Goal: Task Accomplishment & Management: Use online tool/utility

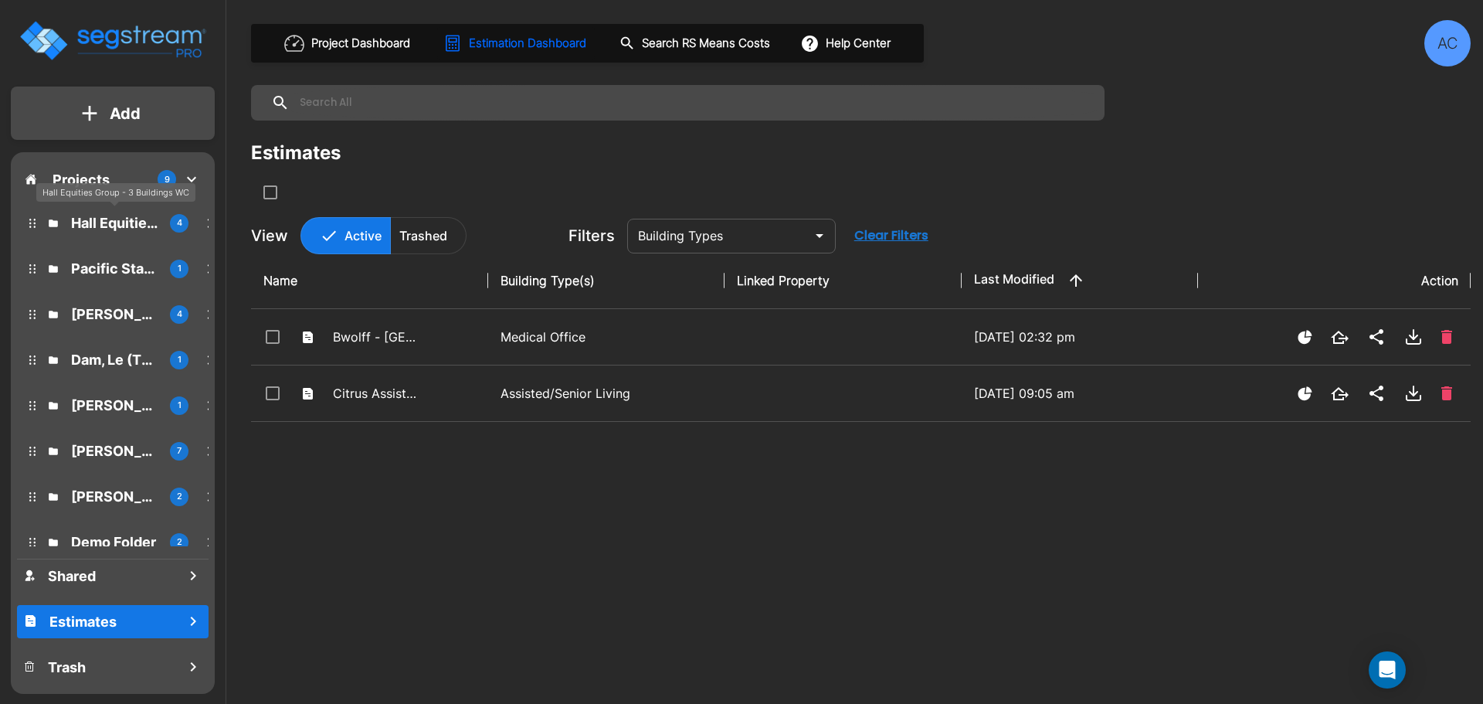
click at [115, 222] on p "Hall Equities Group - 3 Buildings WC" at bounding box center [114, 222] width 87 height 21
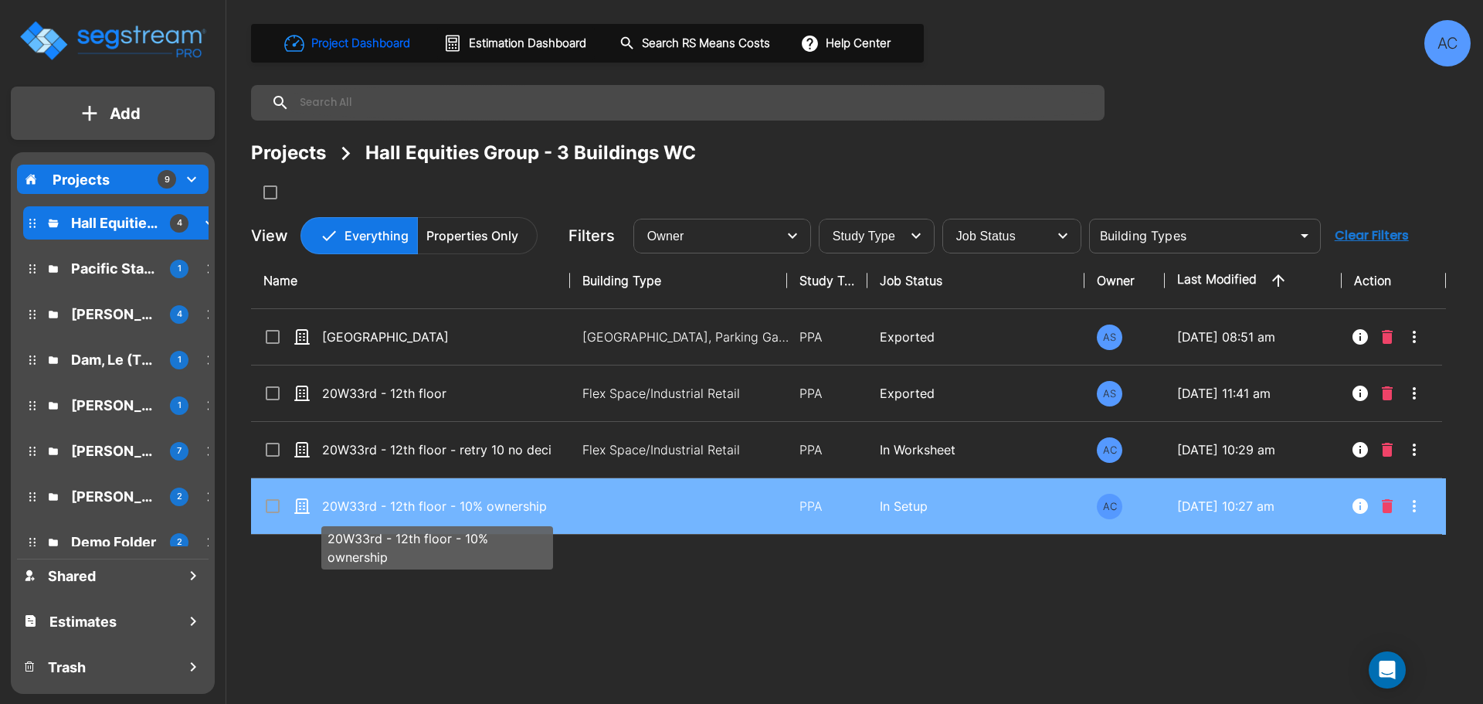
click at [436, 508] on p "20W33rd - 12th floor - 10% ownership" at bounding box center [436, 506] width 229 height 19
checkbox input "true"
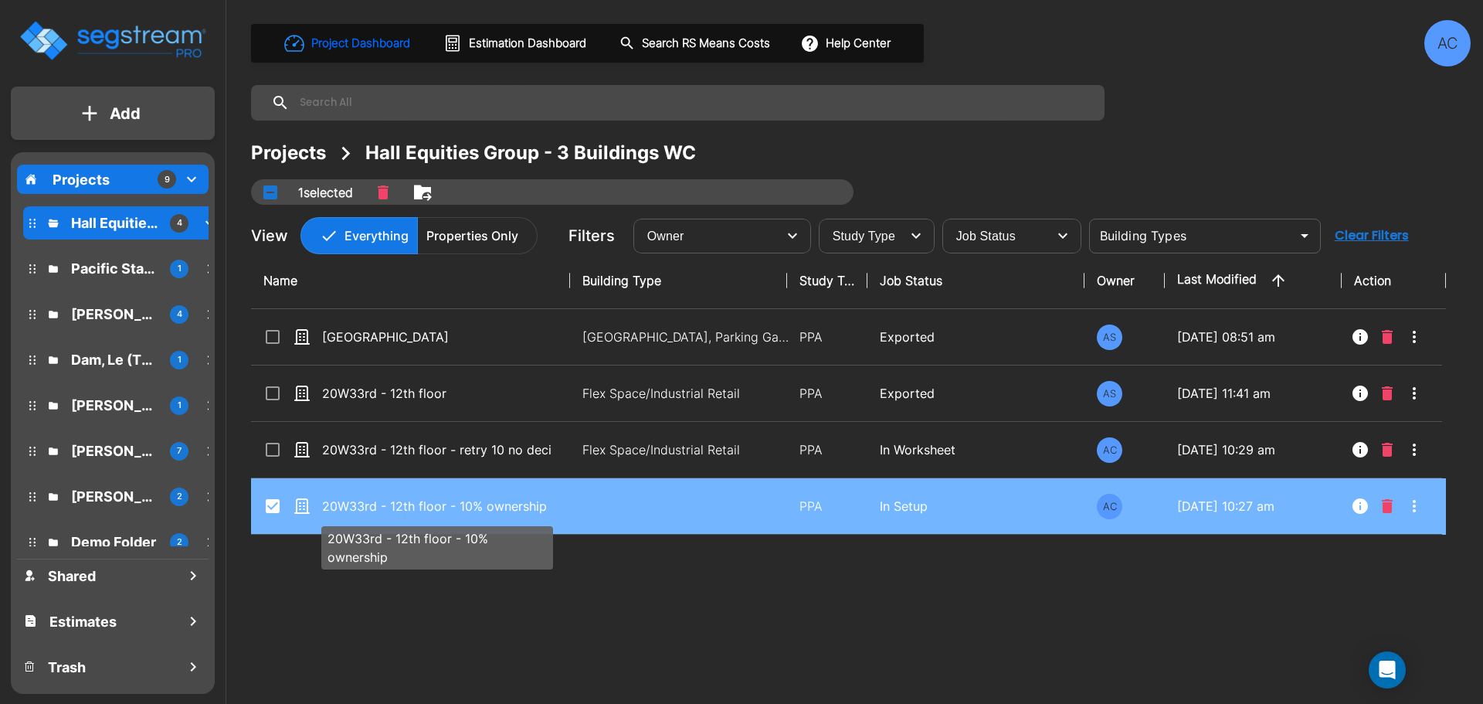
click at [436, 508] on p "20W33rd - 12th floor - 10% ownership" at bounding box center [436, 506] width 229 height 19
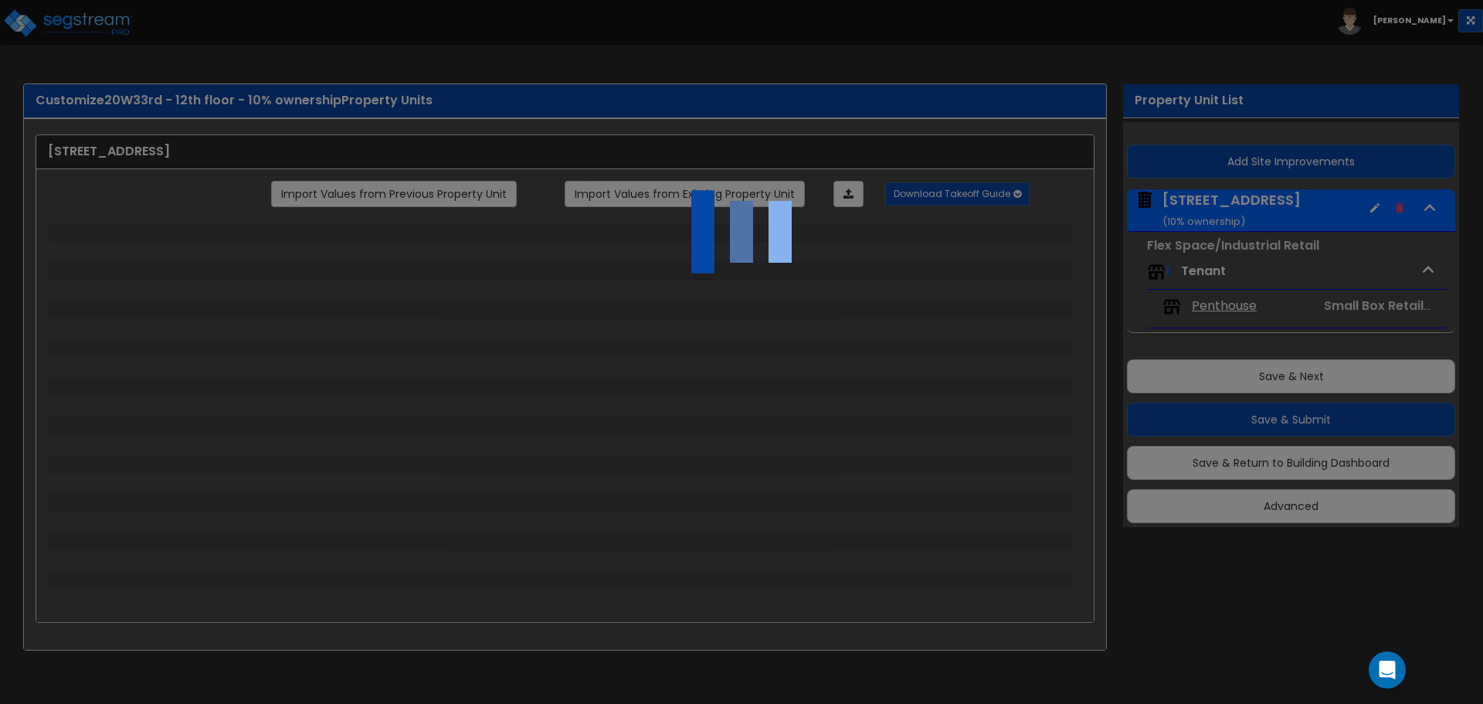
select select "4"
select select "2"
select select "5"
select select "2"
select select "12"
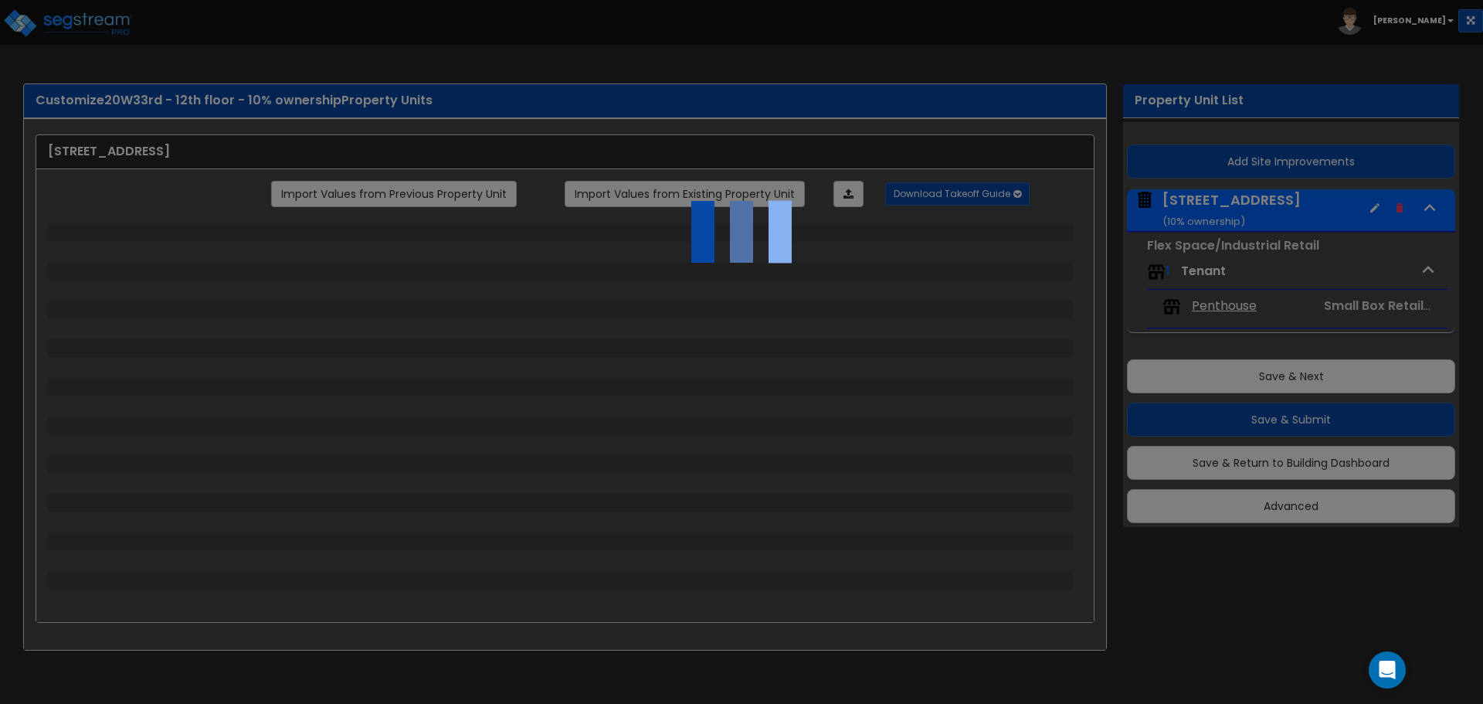
select select "2"
select select "3"
select select "1"
select select "2"
select select "4"
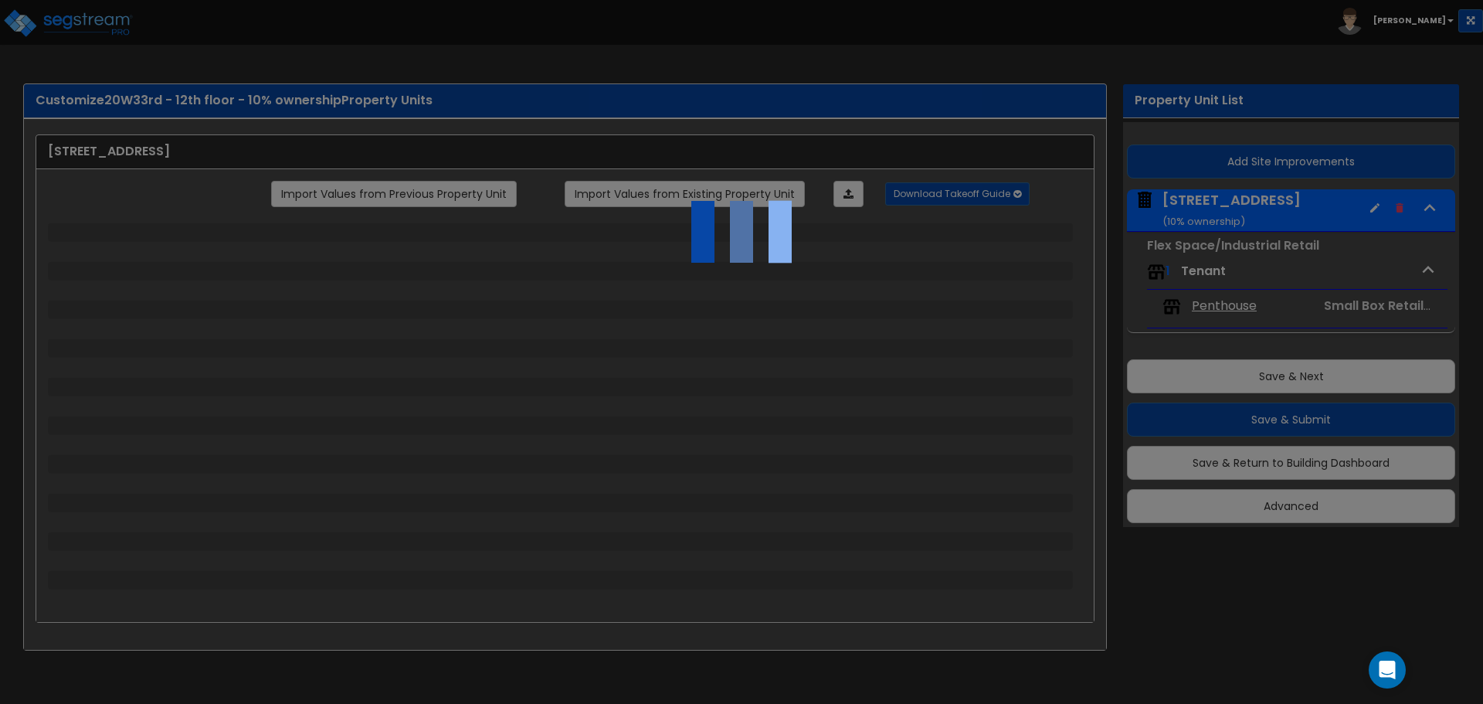
select select "2"
select select "1"
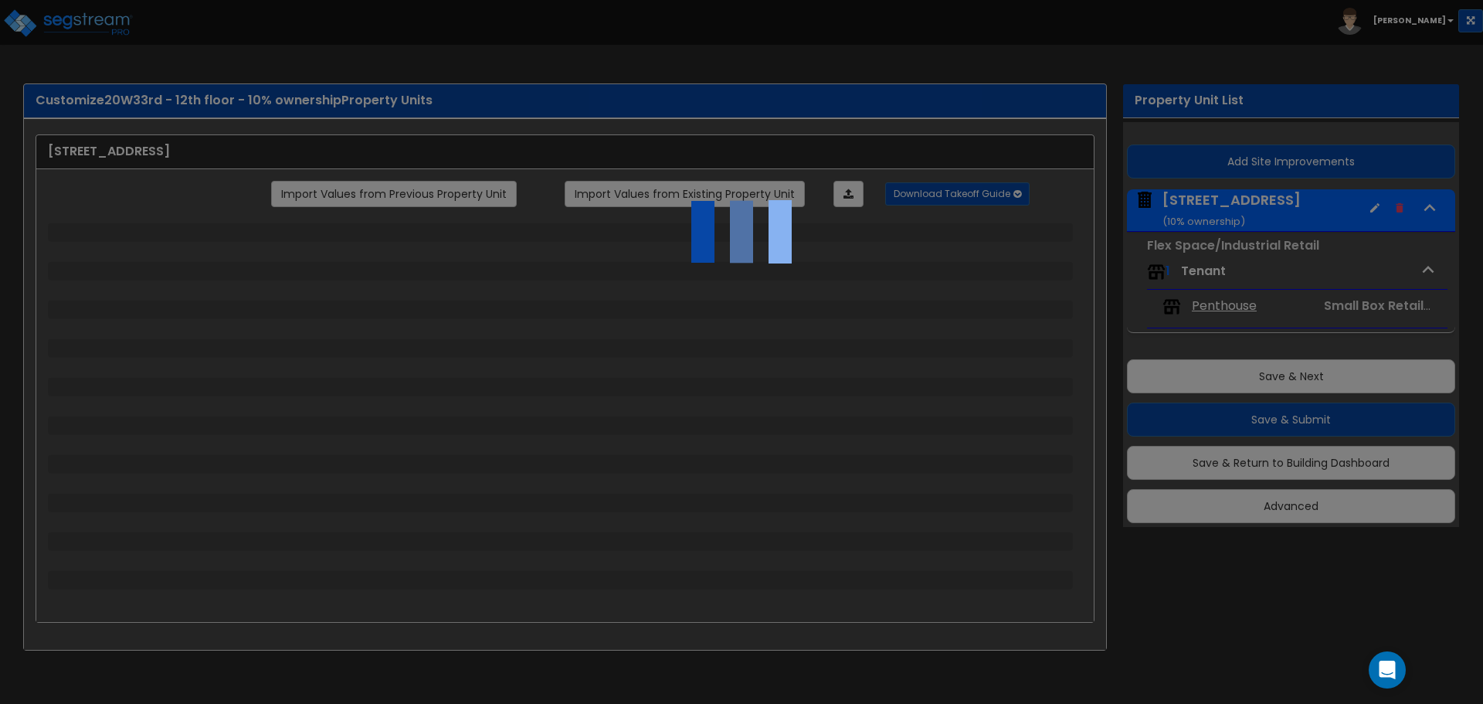
select select "2"
select select "1"
select select "2"
select select "1"
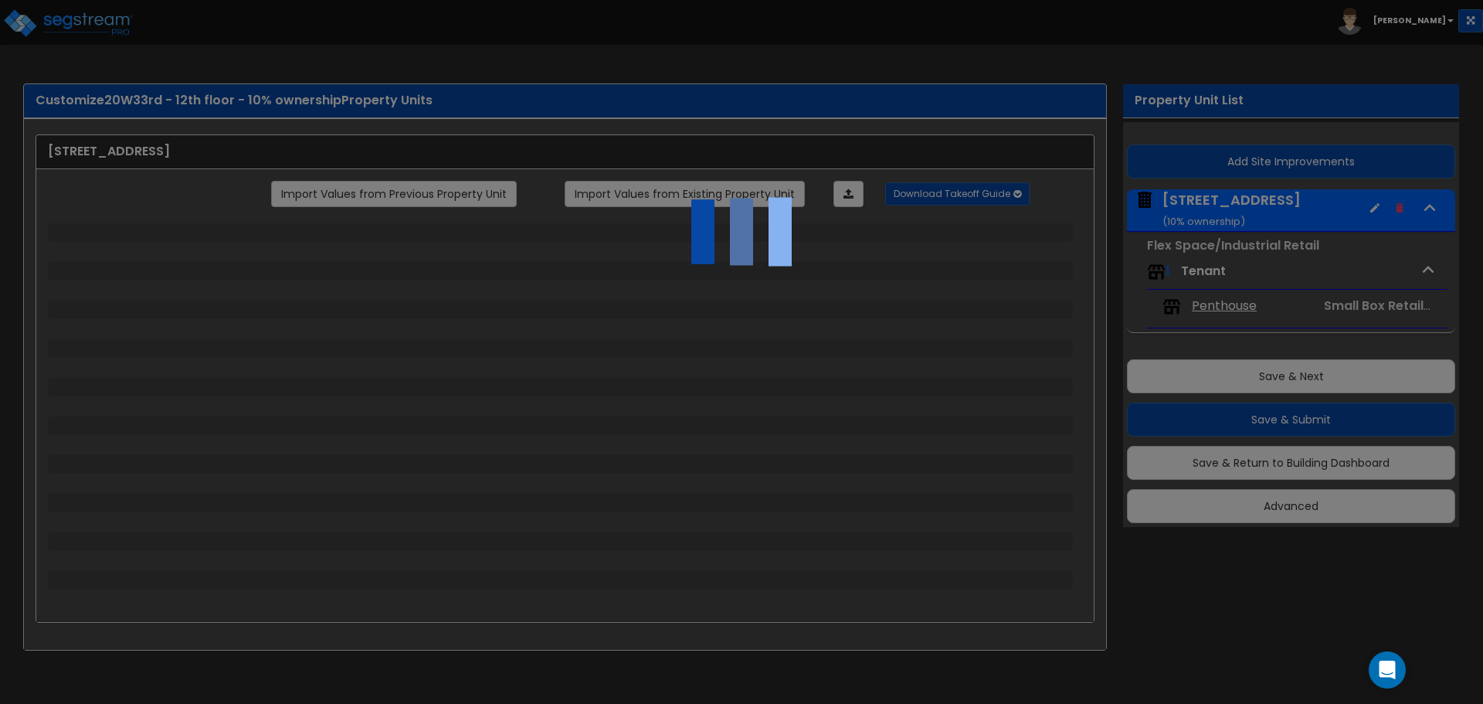
select select "1"
select select "2"
select select "1"
select select "2"
select select "1"
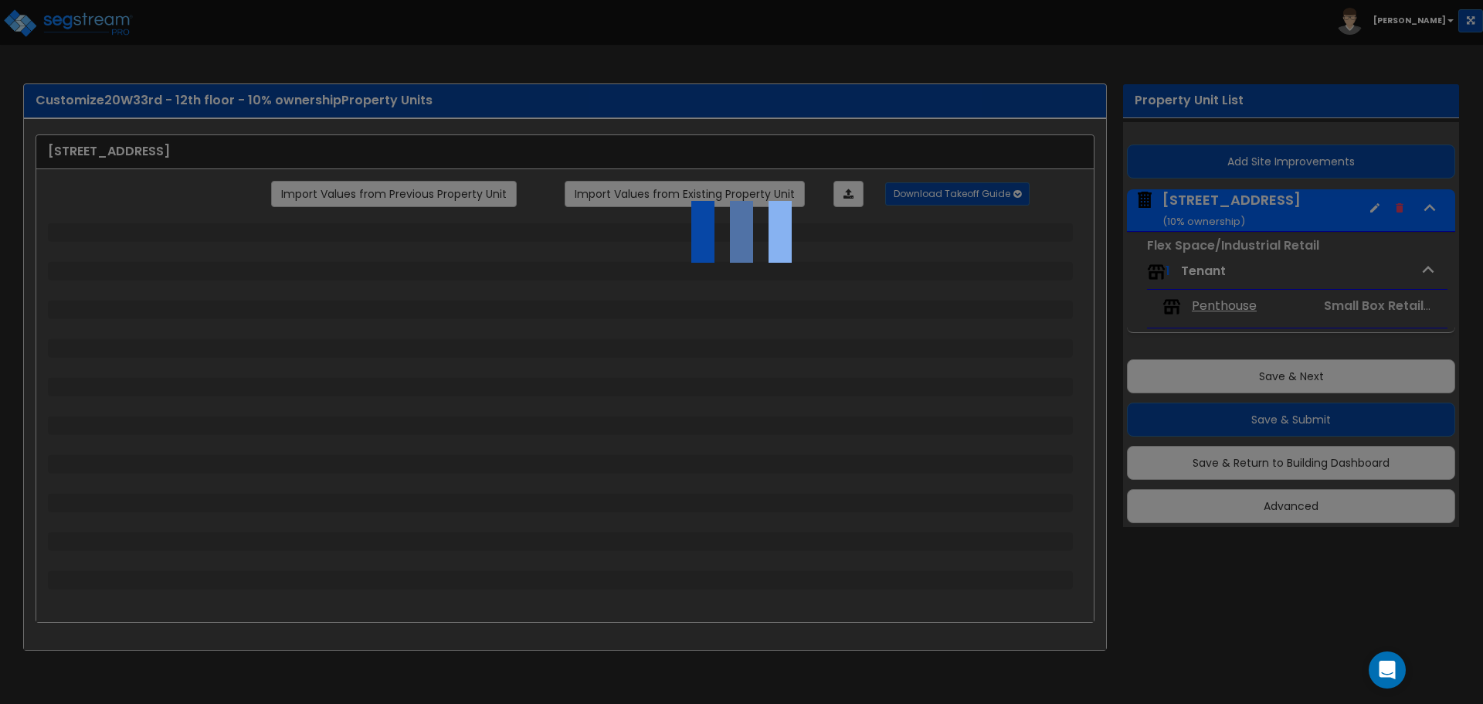
select select "8"
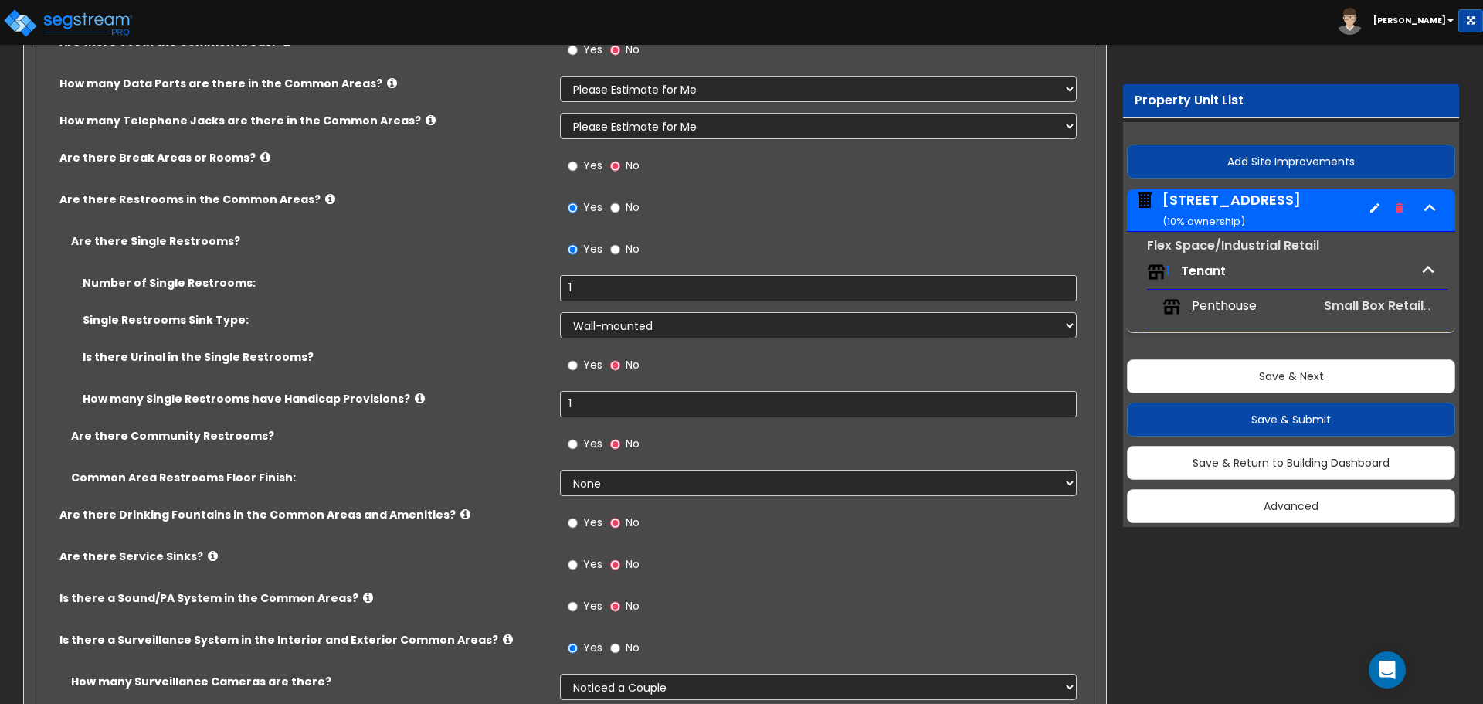
scroll to position [2549, 0]
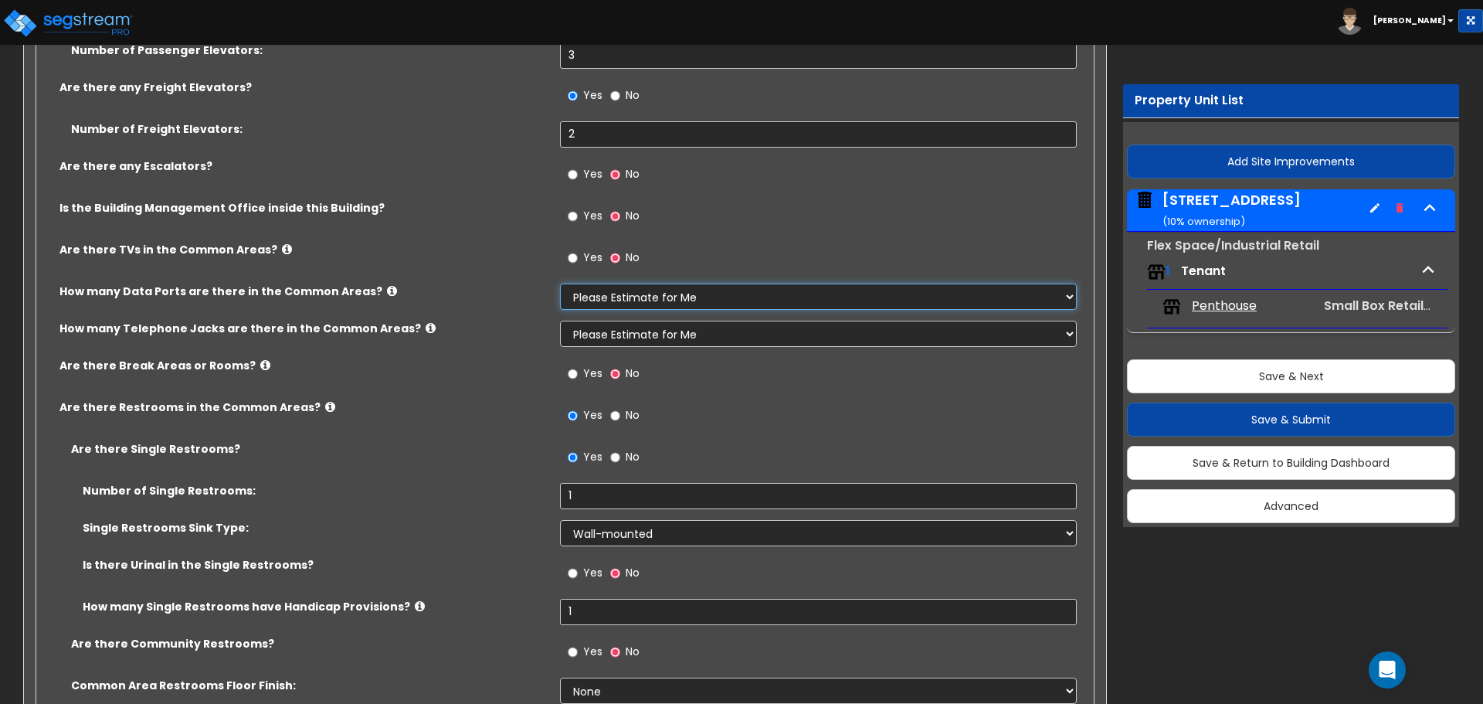
click at [694, 298] on select "None Please Estimate for Me I will specify the Quantity Exactly" at bounding box center [818, 296] width 516 height 26
click at [560, 283] on select "None Please Estimate for Me I will specify the Quantity Exactly" at bounding box center [818, 296] width 516 height 26
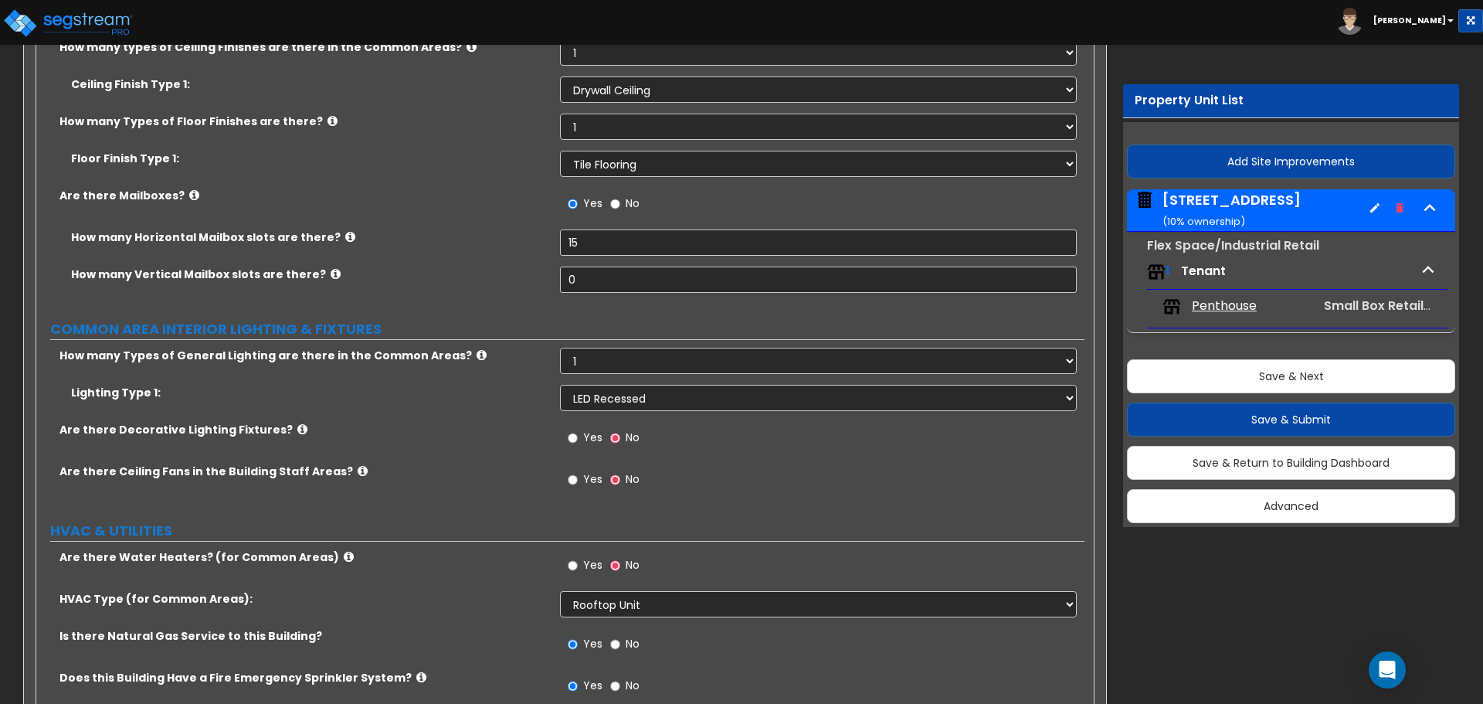
scroll to position [3050, 0]
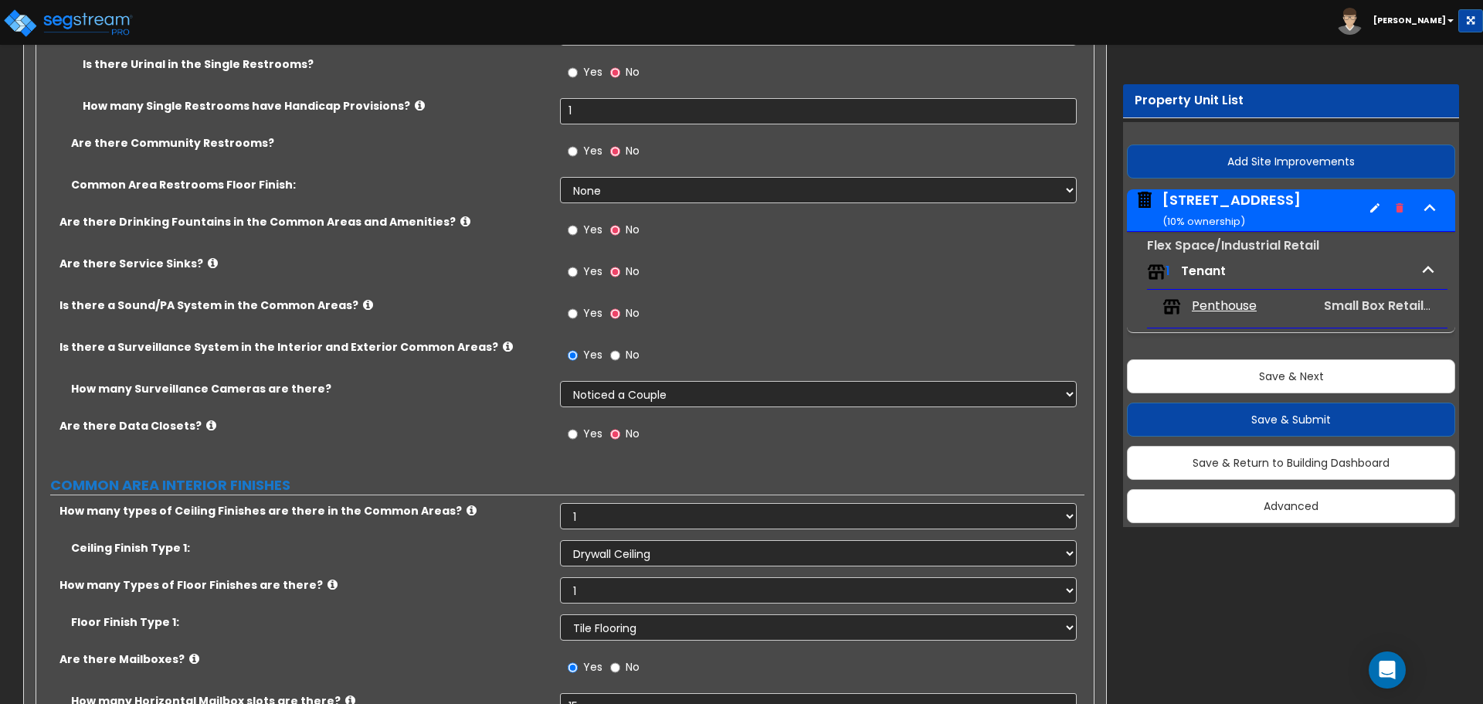
click at [1228, 307] on span "Penthouse" at bounding box center [1224, 306] width 65 height 18
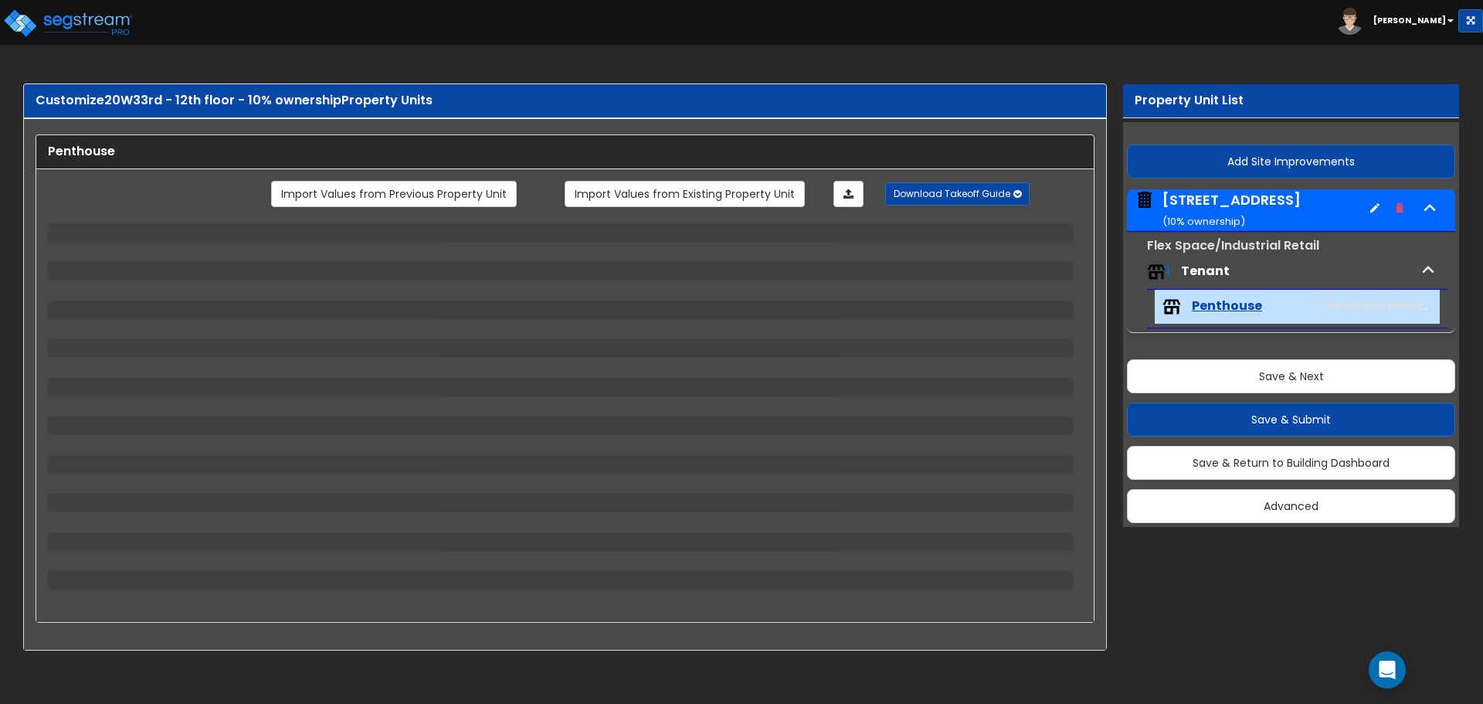
scroll to position [0, 0]
select select "3"
select select "1"
select select "2"
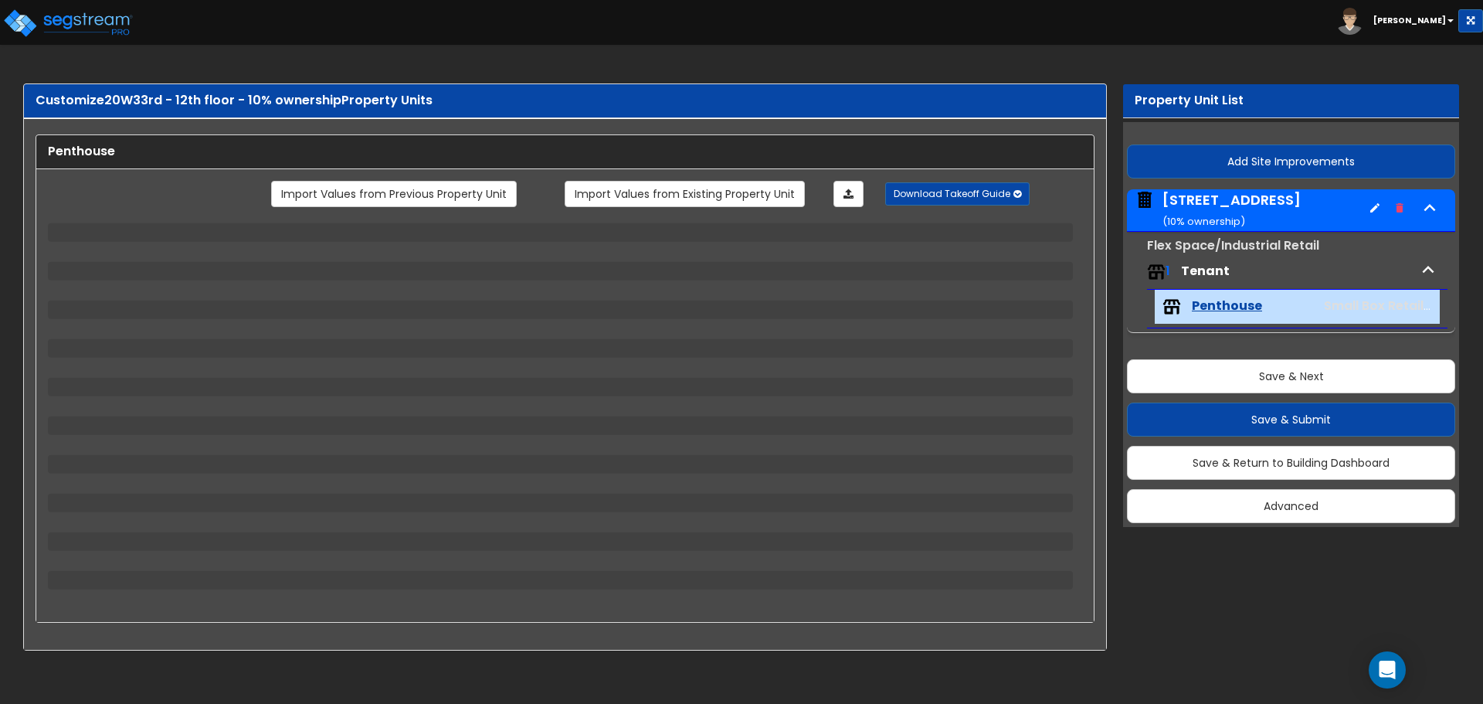
select select "2"
select select "1"
select select "5"
select select "1"
select select "3"
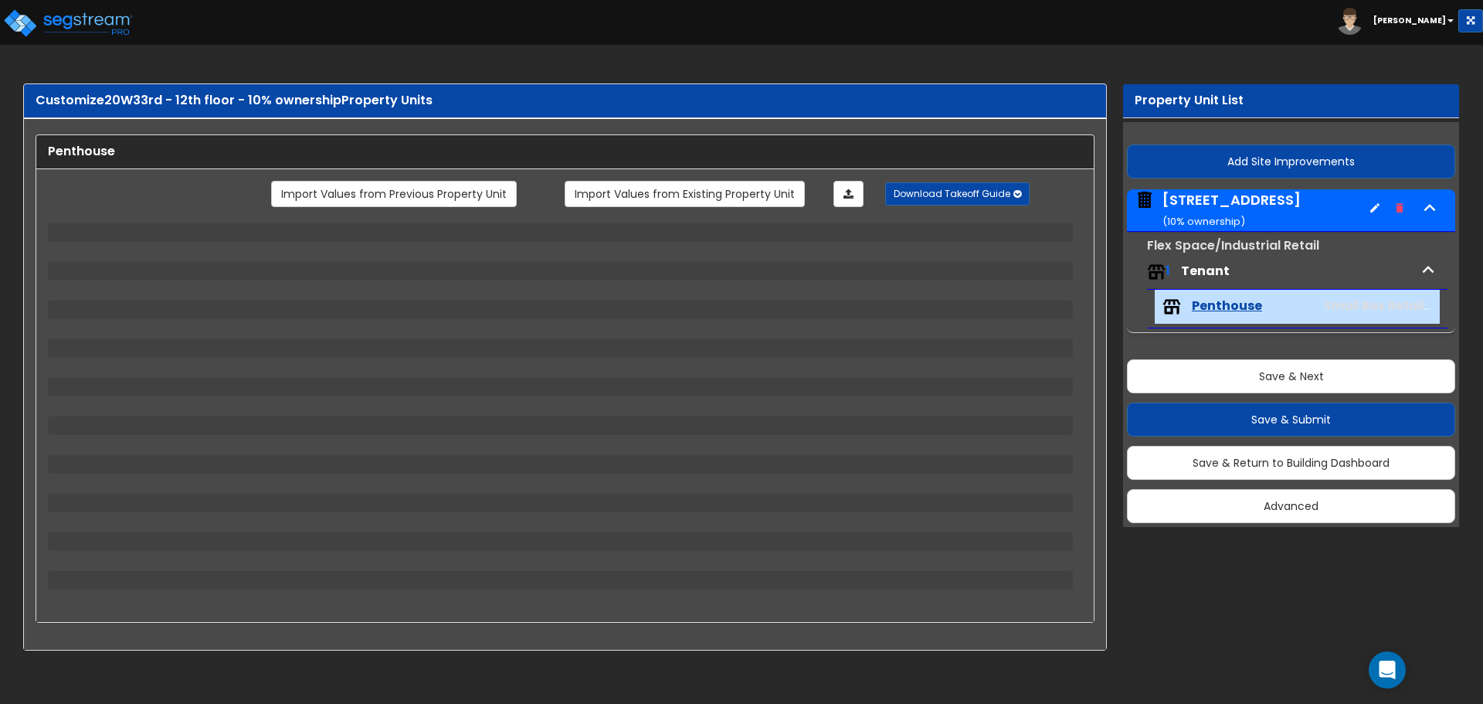
select select "2"
select select "1"
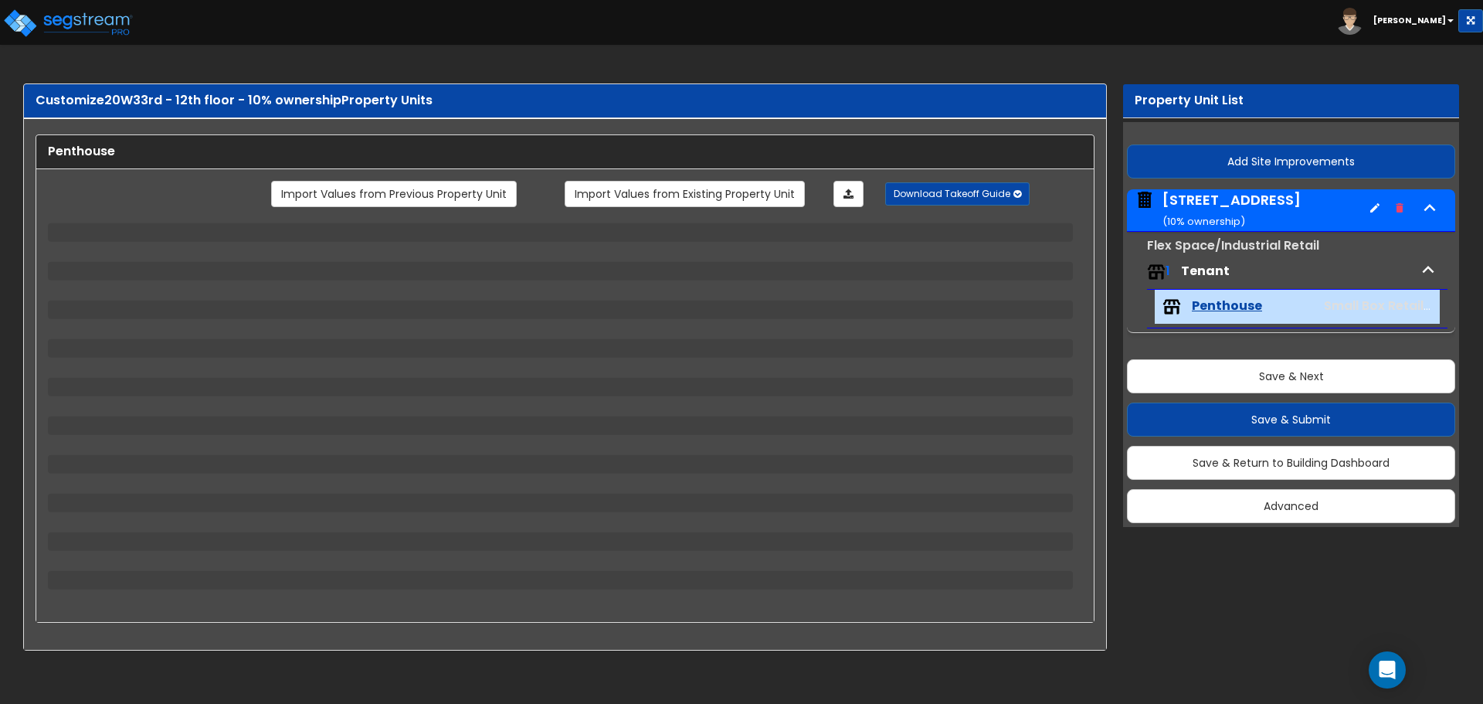
select select "2"
select select "1"
select select "2"
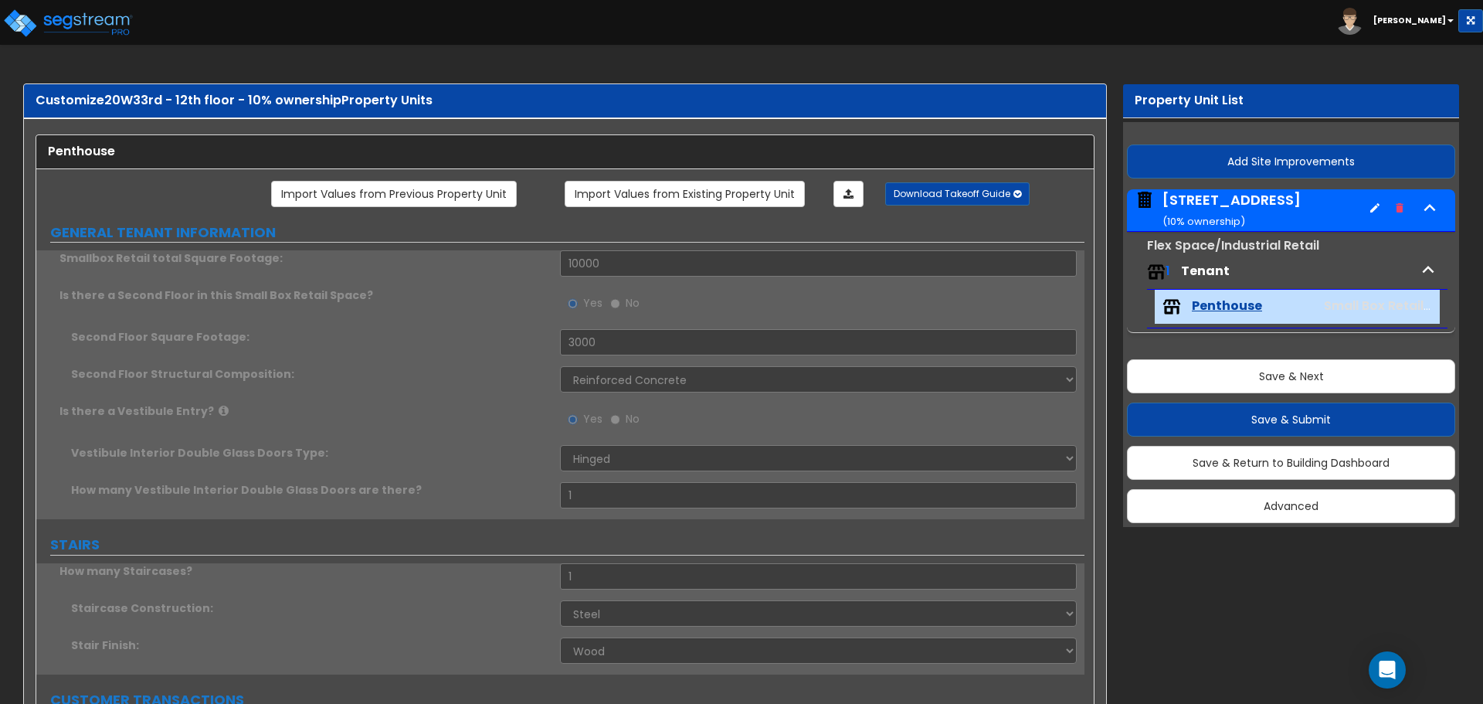
type input "95"
select select "4"
type input "3"
type input "1"
type input "100"
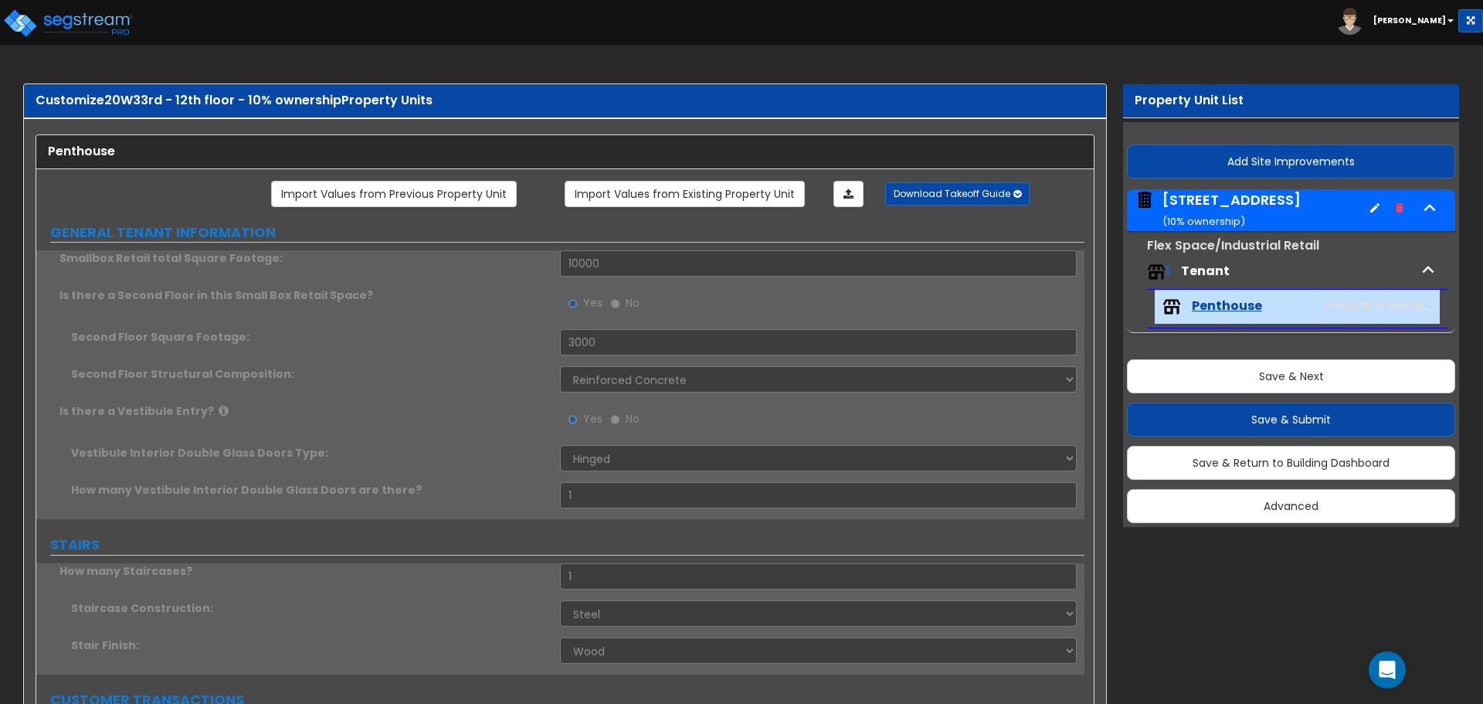
select select "7"
type input "5"
type input "8"
type input "1"
select select "1"
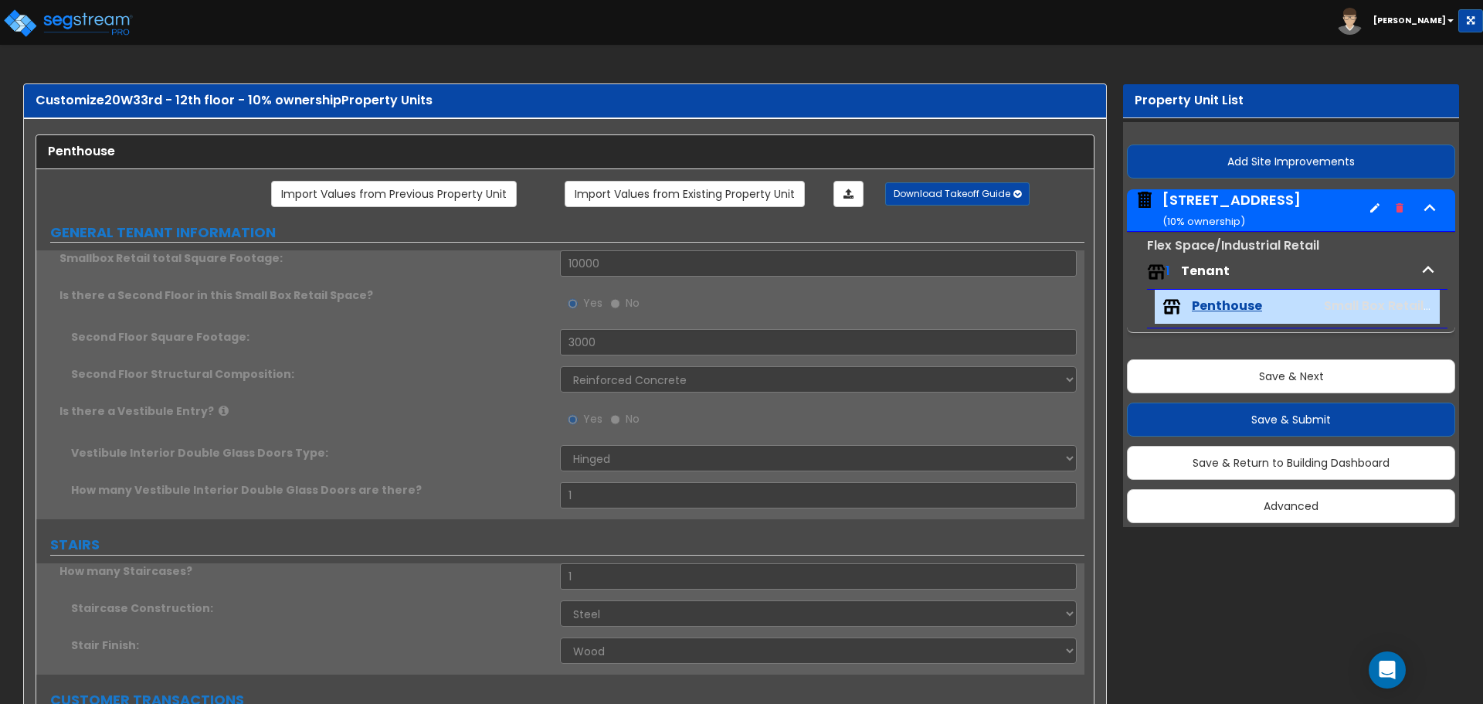
select select "1"
type input "1"
radio input "true"
type input "1"
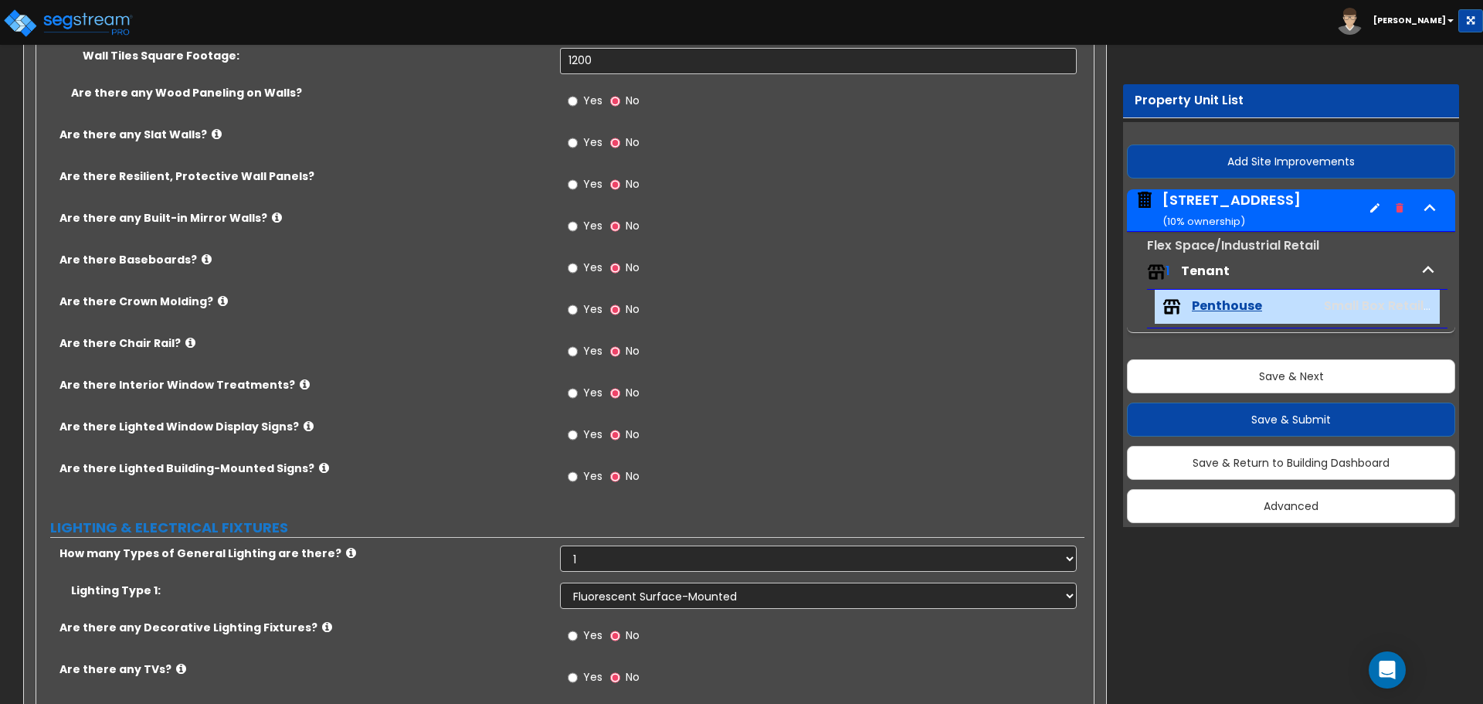
scroll to position [1313, 0]
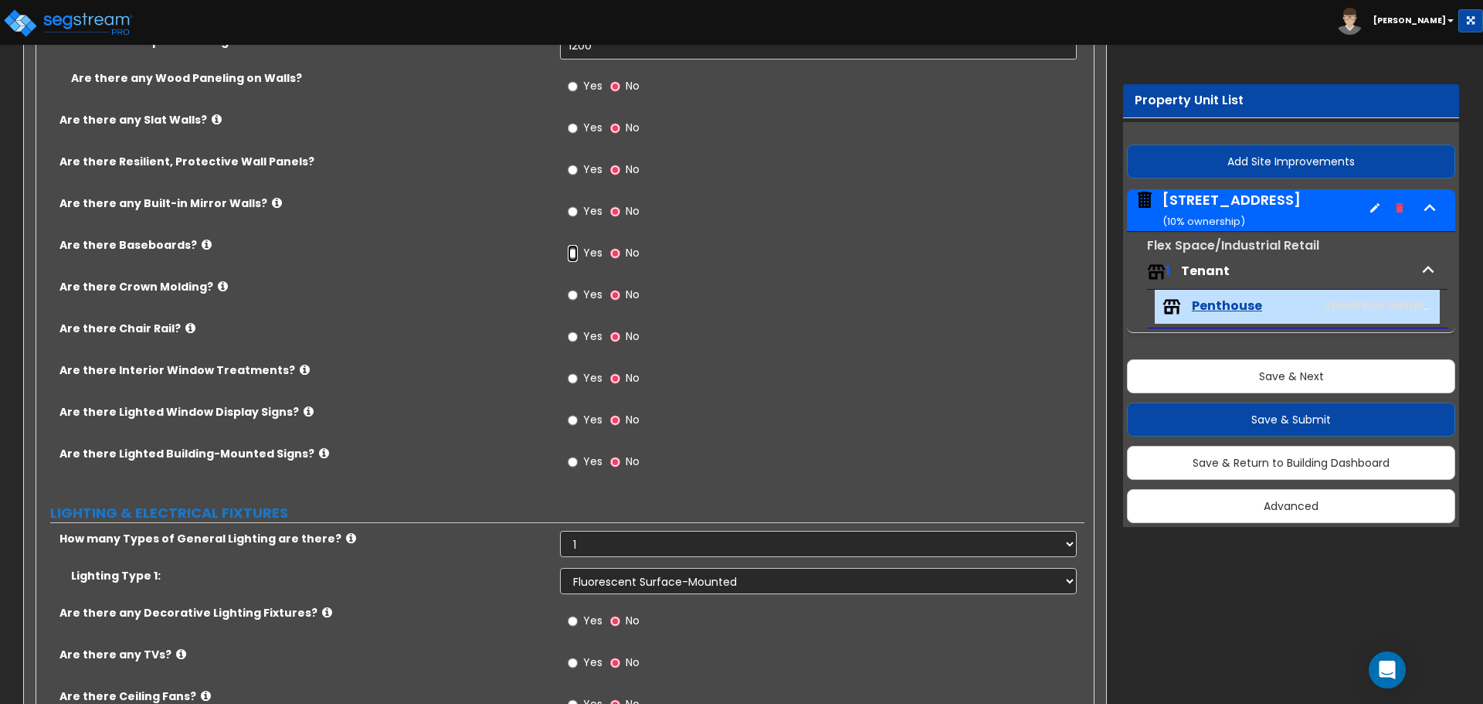
click at [572, 249] on input "Yes" at bounding box center [573, 253] width 10 height 17
radio input "true"
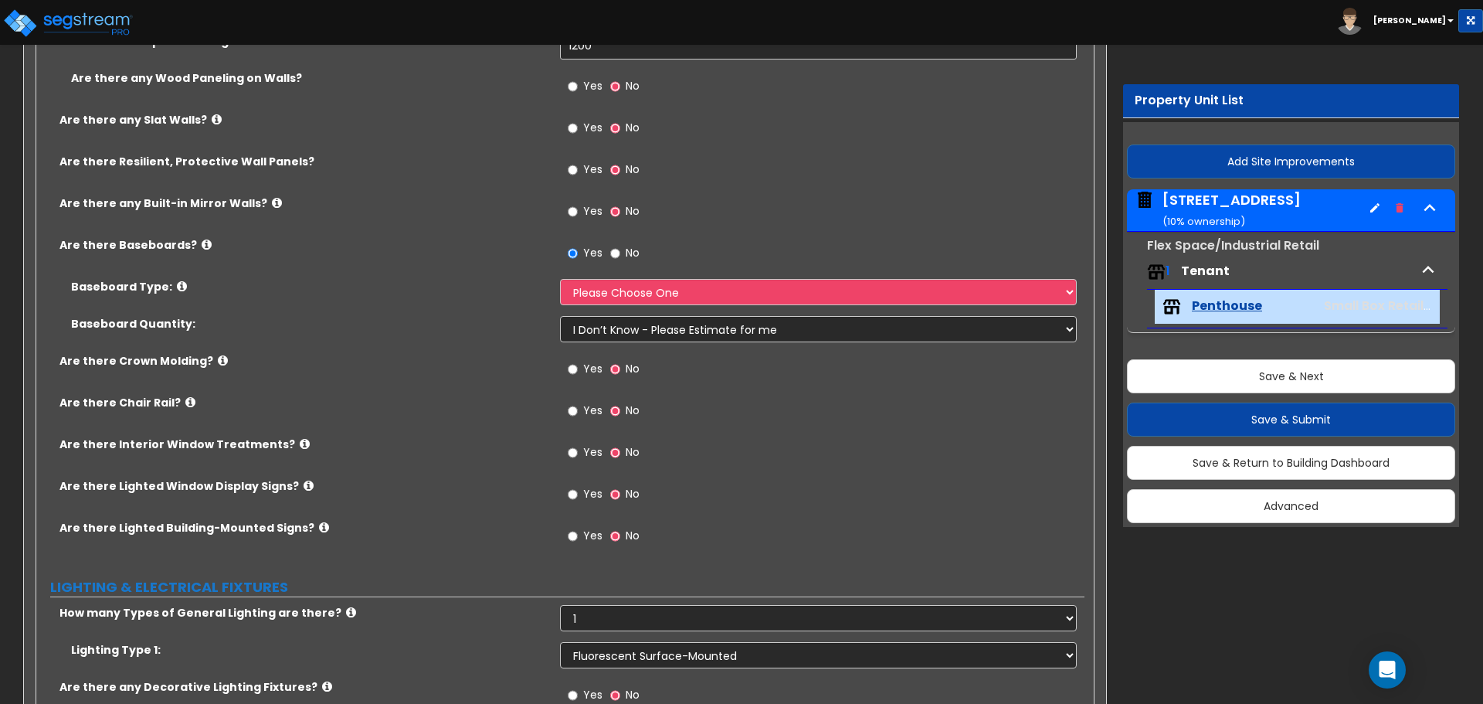
click at [565, 450] on div "Yes No" at bounding box center [603, 454] width 87 height 36
click at [592, 461] on label "Yes" at bounding box center [585, 454] width 35 height 26
click at [578, 461] on input "Yes" at bounding box center [573, 452] width 10 height 17
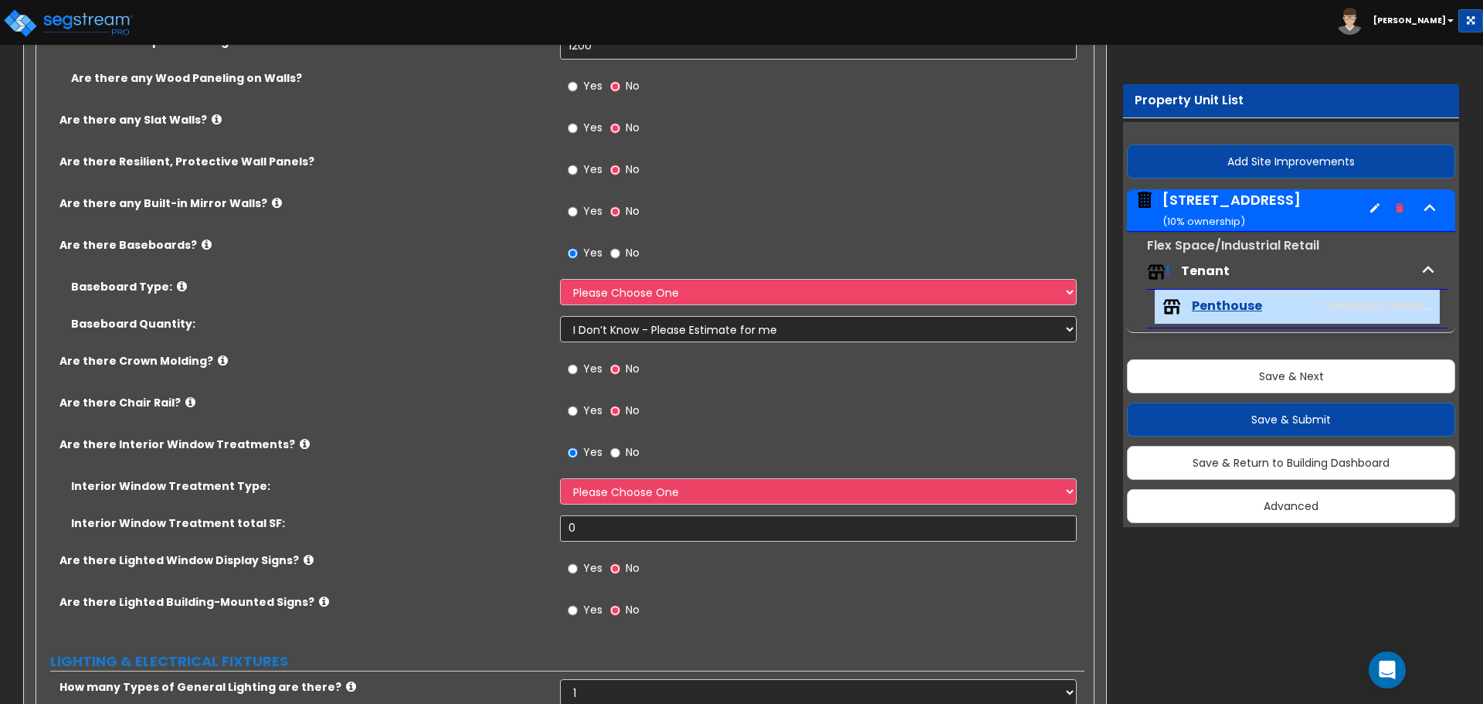
click at [632, 447] on span "No" at bounding box center [633, 451] width 14 height 15
click at [620, 447] on input "No" at bounding box center [615, 452] width 10 height 17
radio input "false"
radio input "true"
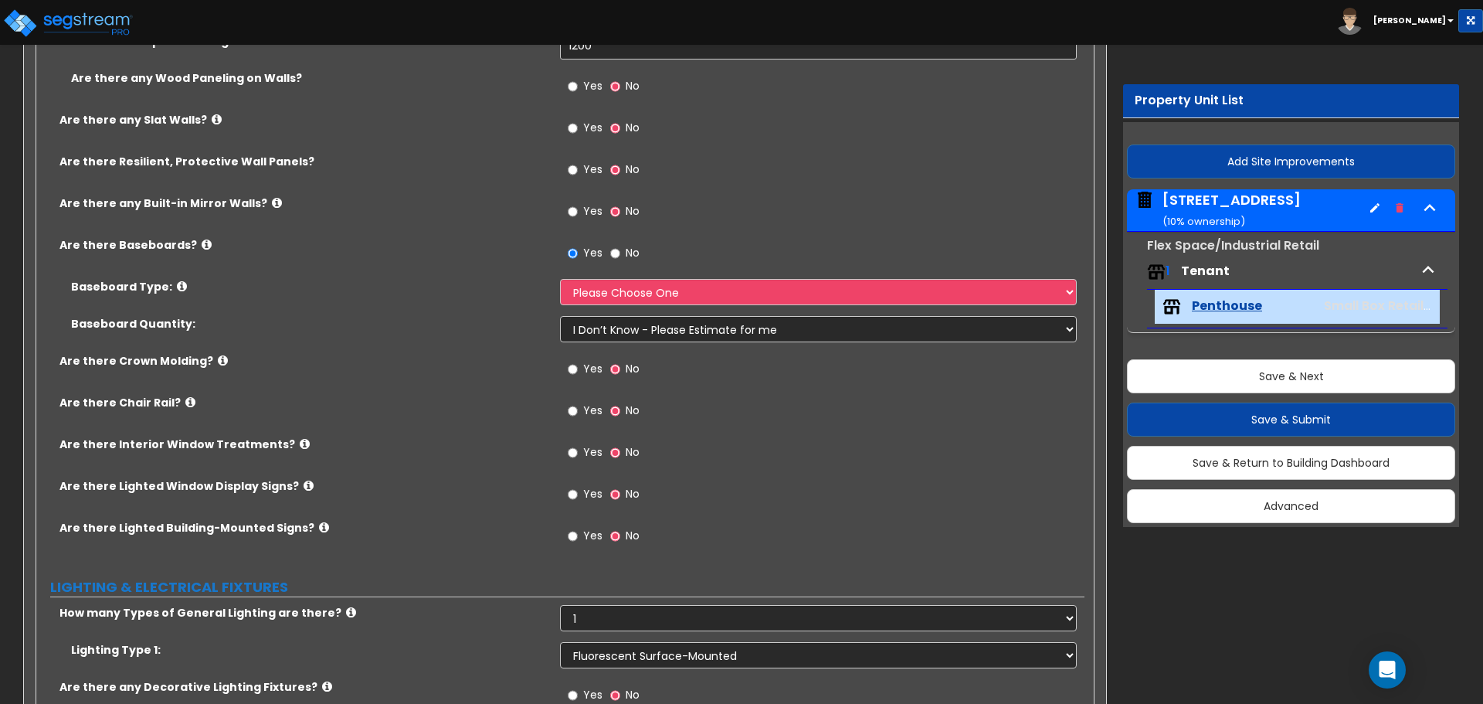
click at [633, 246] on span "No" at bounding box center [633, 252] width 14 height 15
click at [620, 246] on input "No" at bounding box center [615, 253] width 10 height 17
radio input "false"
radio input "true"
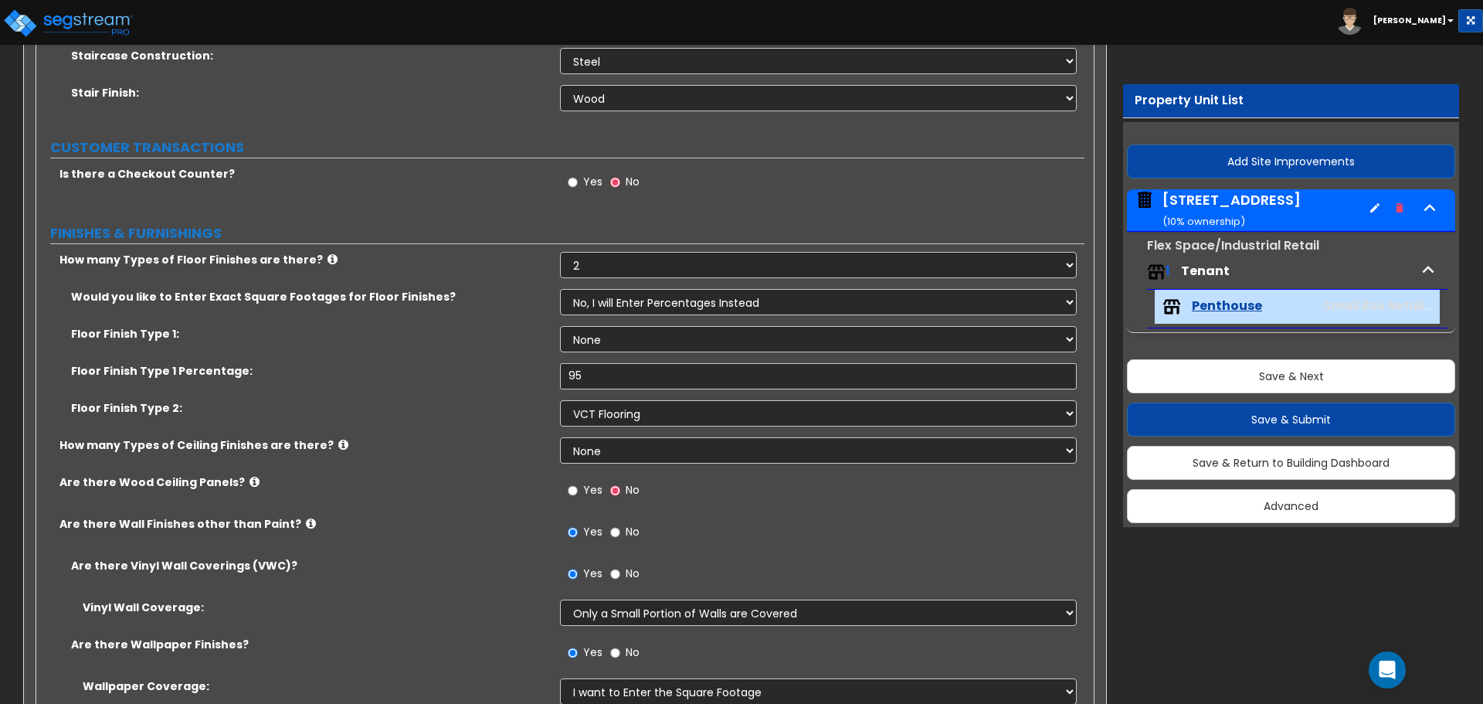
scroll to position [309, 0]
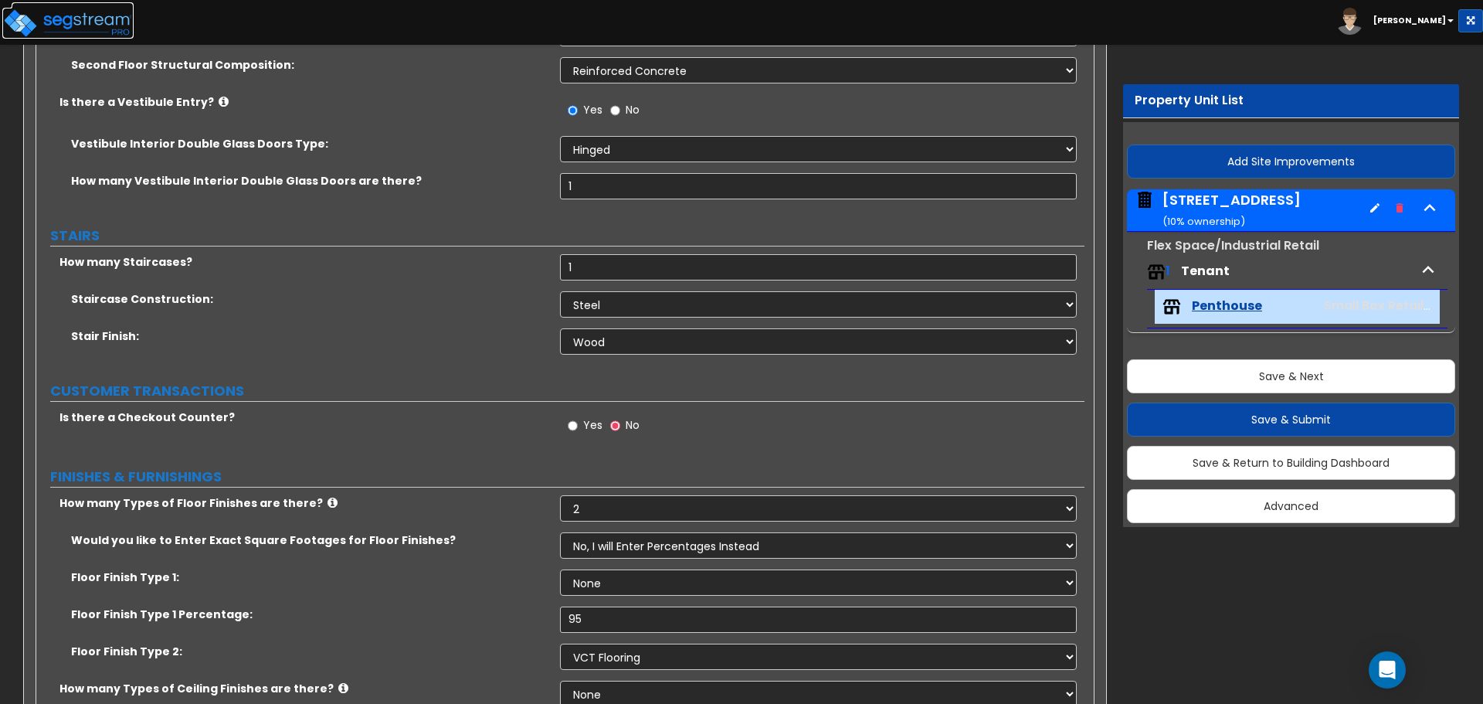
click at [84, 22] on img at bounding box center [67, 23] width 131 height 31
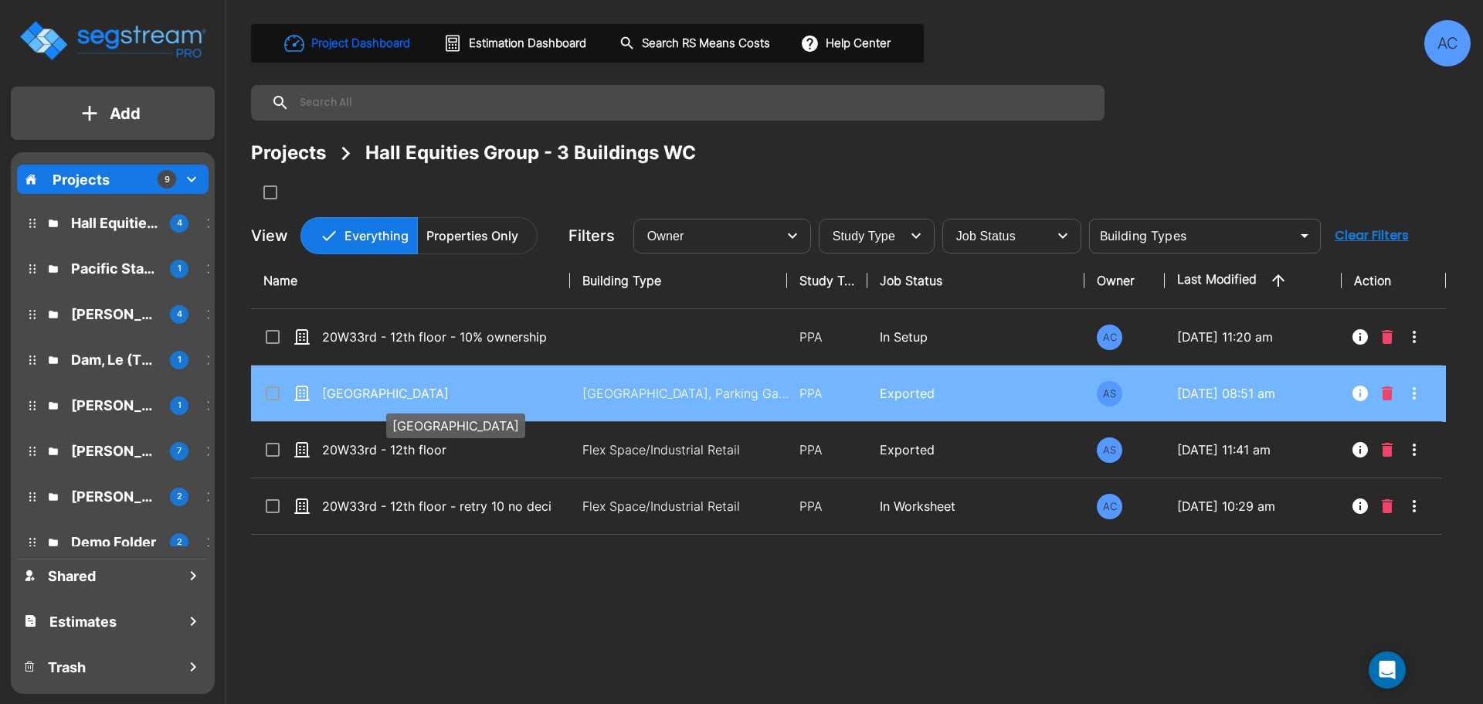
click at [348, 386] on p "[GEOGRAPHIC_DATA]" at bounding box center [436, 393] width 229 height 19
checkbox input "true"
click at [348, 386] on p "Yqnacio Center" at bounding box center [436, 393] width 229 height 19
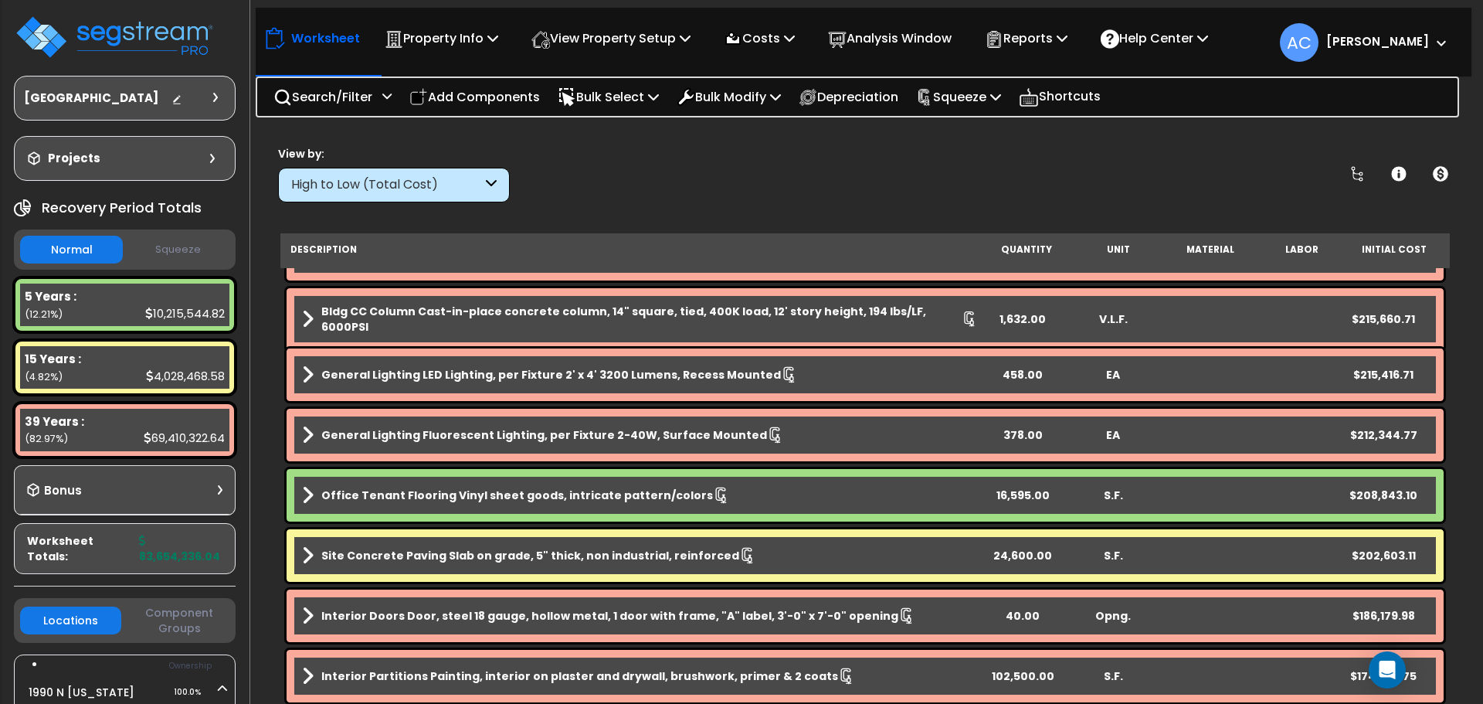
scroll to position [5253, 0]
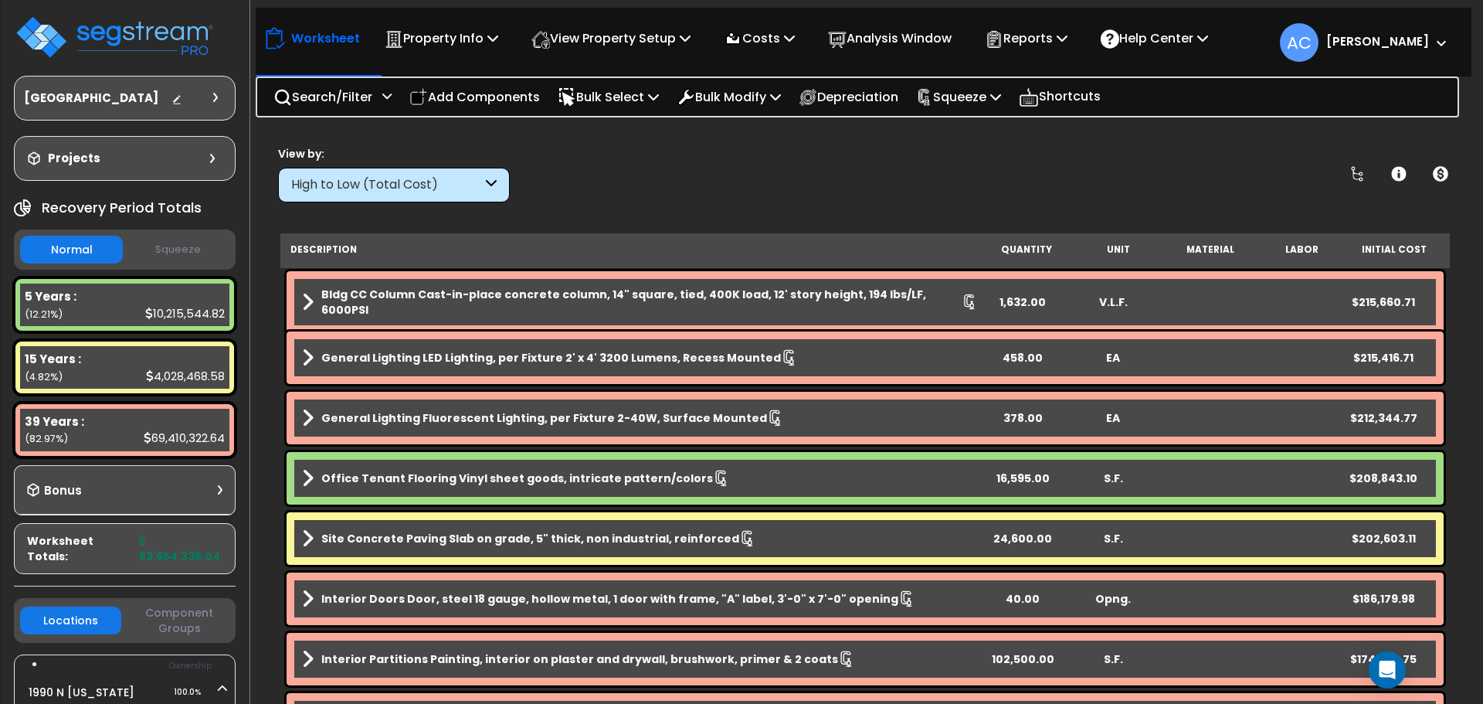
click at [1015, 413] on div "378.00" at bounding box center [1023, 417] width 90 height 15
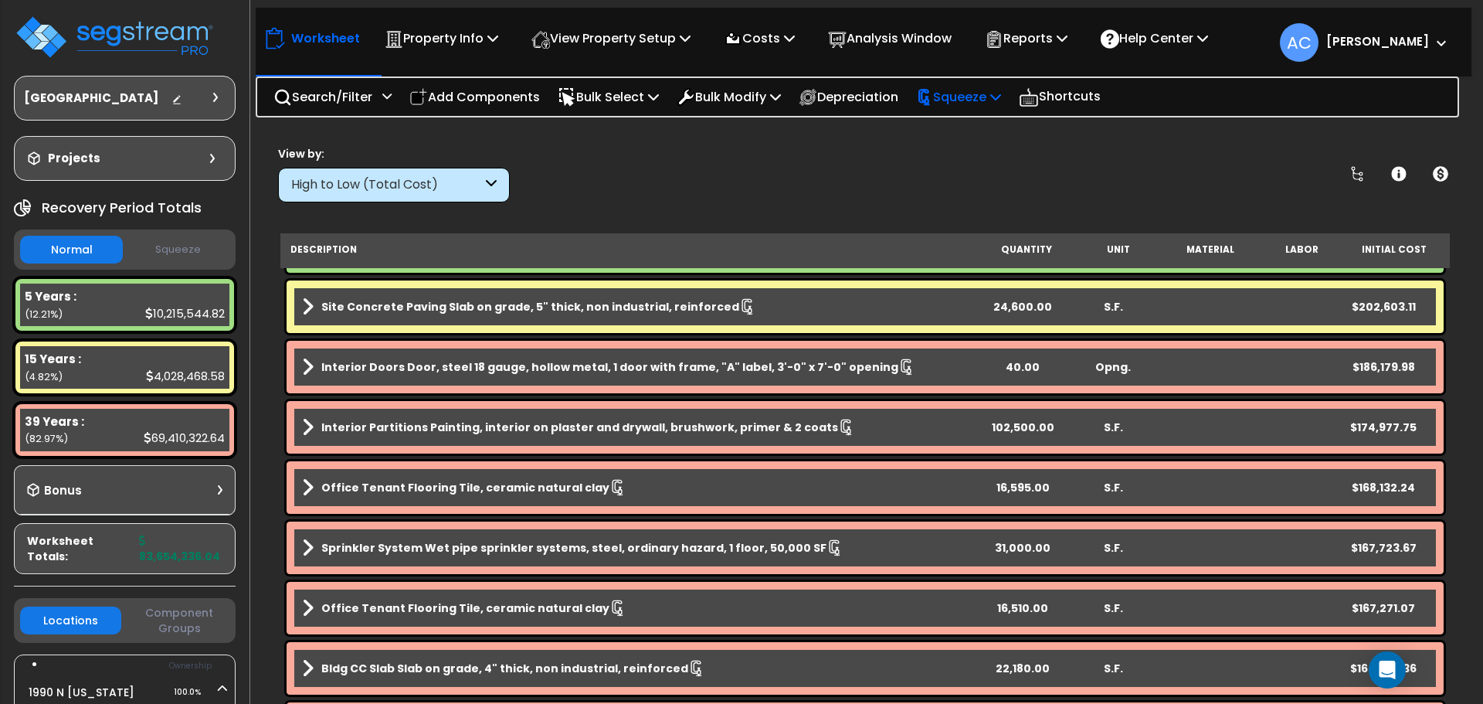
click at [976, 92] on p "Squeeze" at bounding box center [958, 97] width 85 height 21
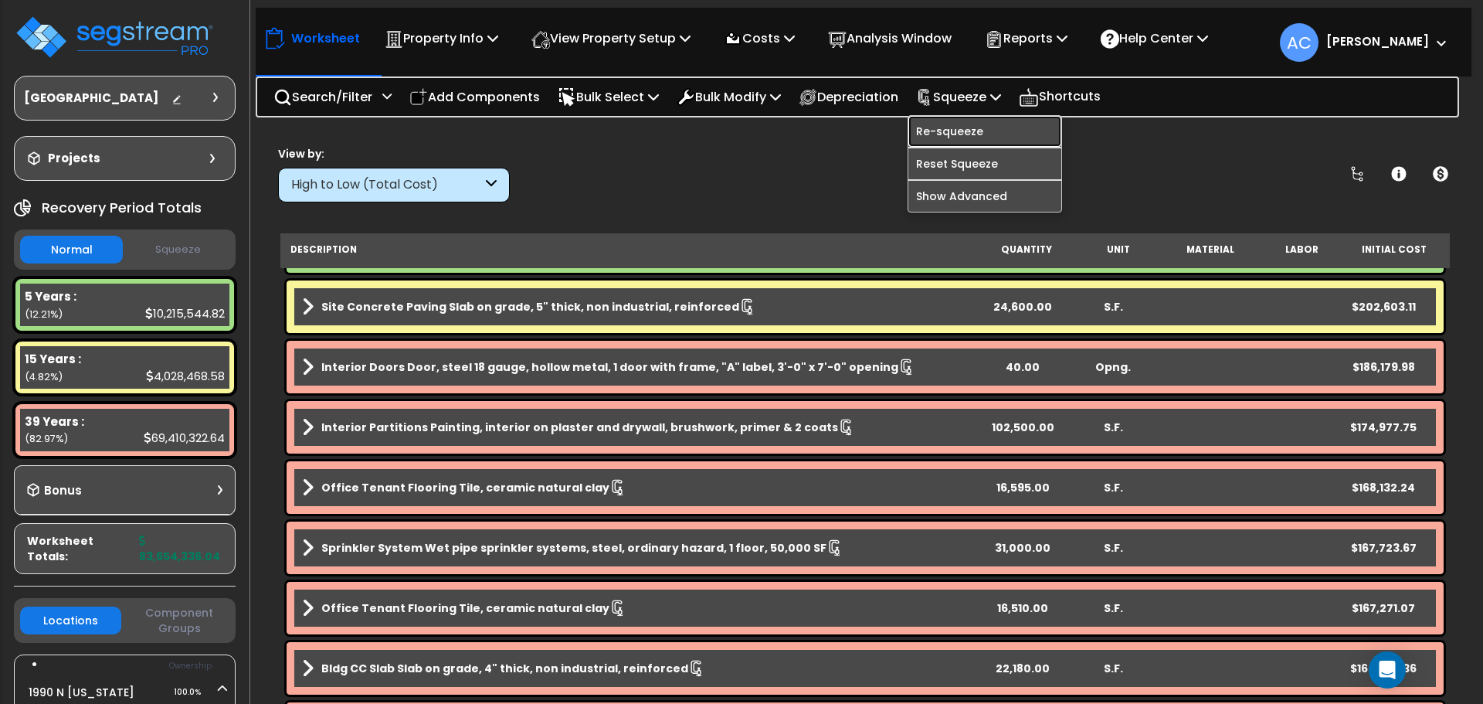
click at [976, 124] on link "Re-squeeze" at bounding box center [984, 131] width 153 height 31
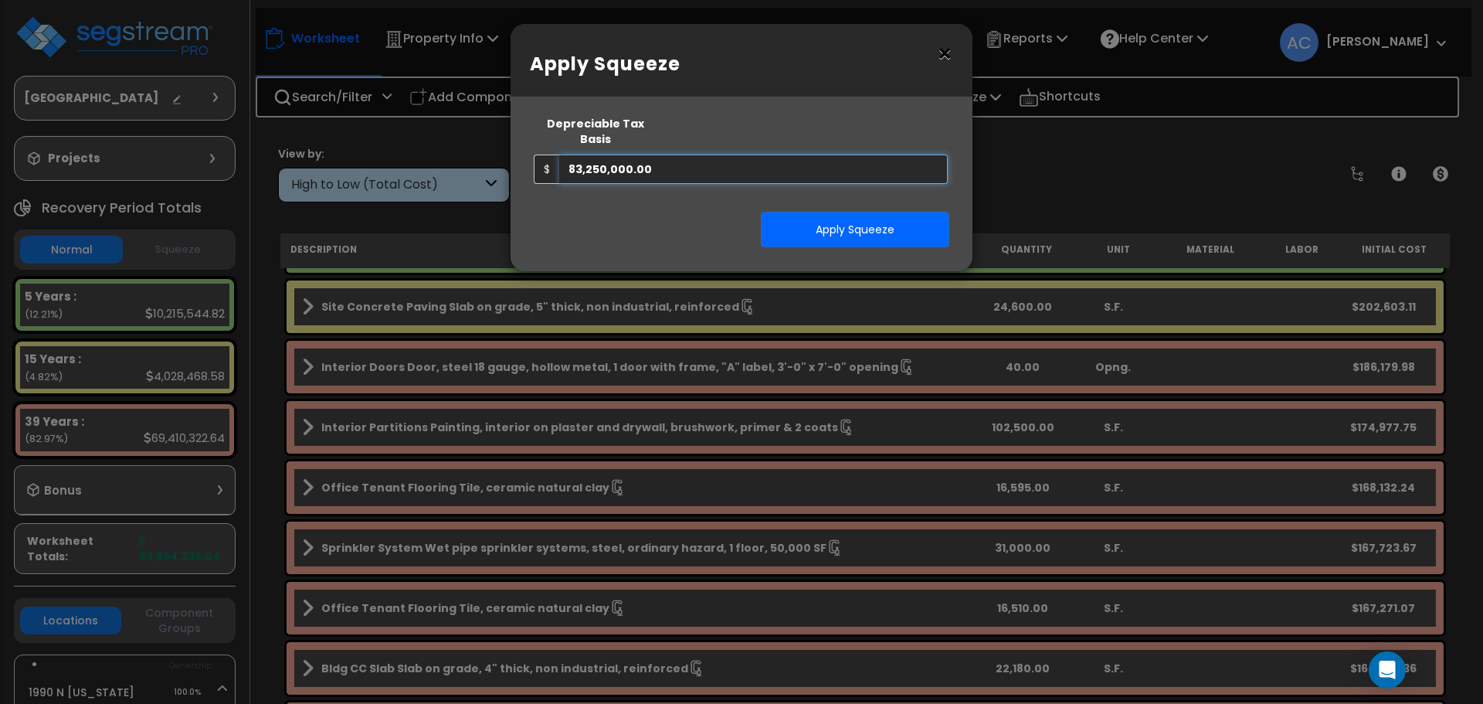
drag, startPoint x: 649, startPoint y: 150, endPoint x: 541, endPoint y: 164, distance: 108.3
click at [494, 143] on div "× Apply Squeeze Squeeze Type Select 1. Squeeze Entire Worksheet 2. Squeeze by T…" at bounding box center [741, 352] width 1483 height 704
click at [946, 62] on button "×" at bounding box center [944, 54] width 17 height 25
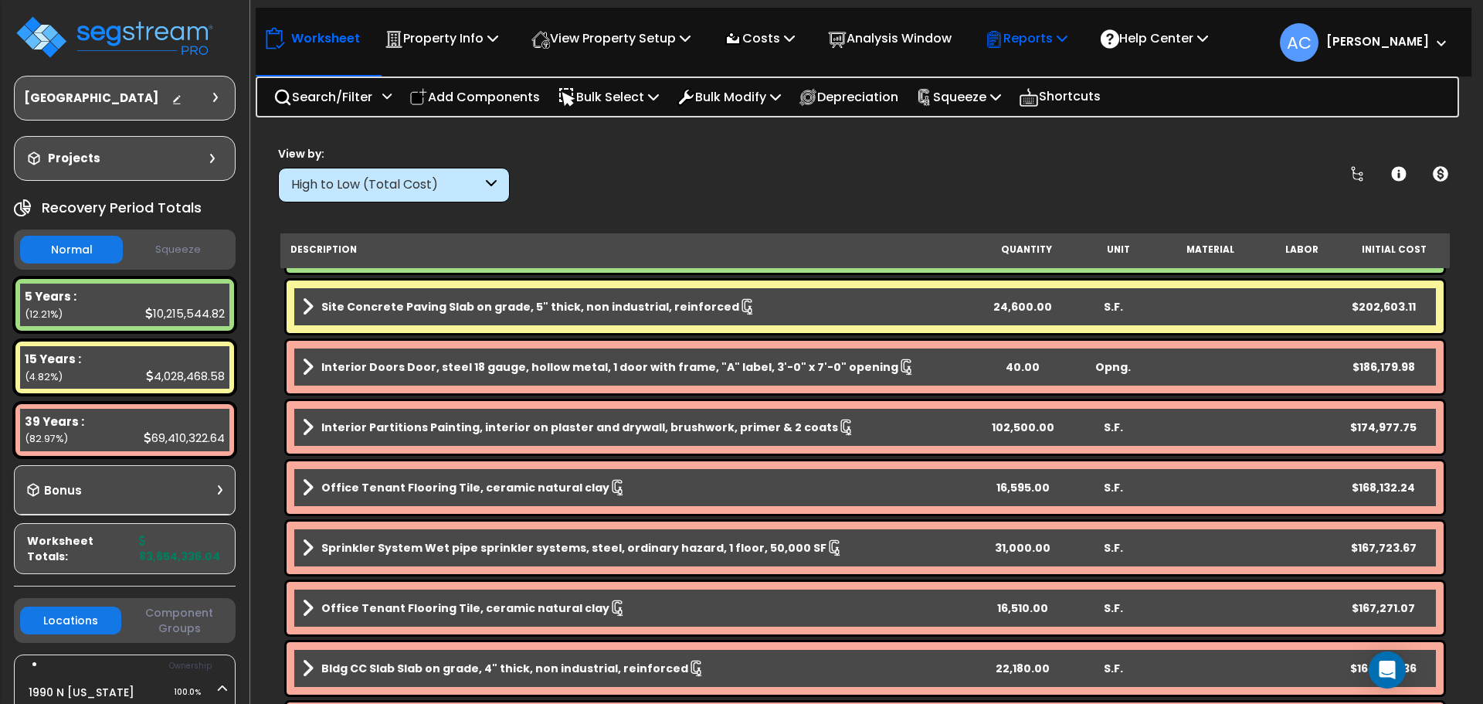
click at [1052, 44] on p "Reports" at bounding box center [1026, 38] width 83 height 21
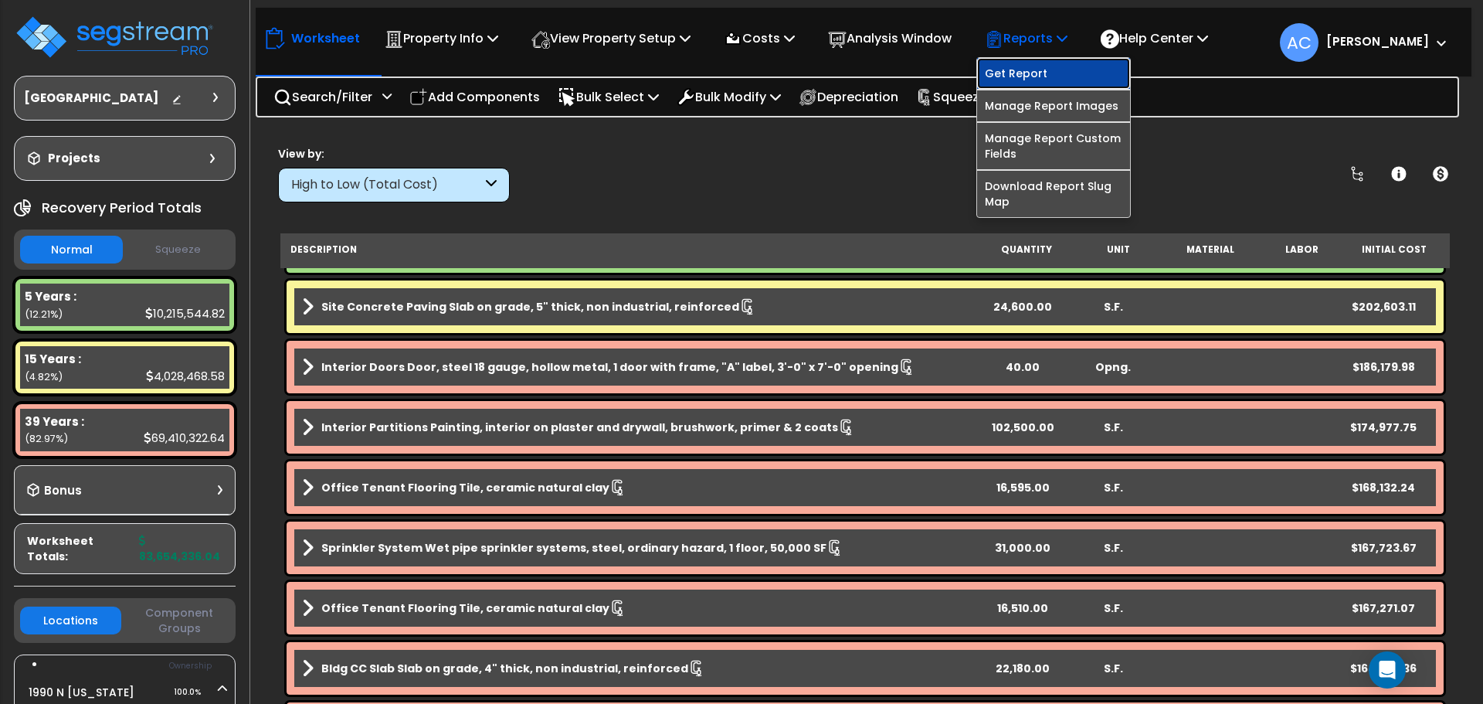
click at [1051, 73] on link "Get Report" at bounding box center [1053, 73] width 153 height 31
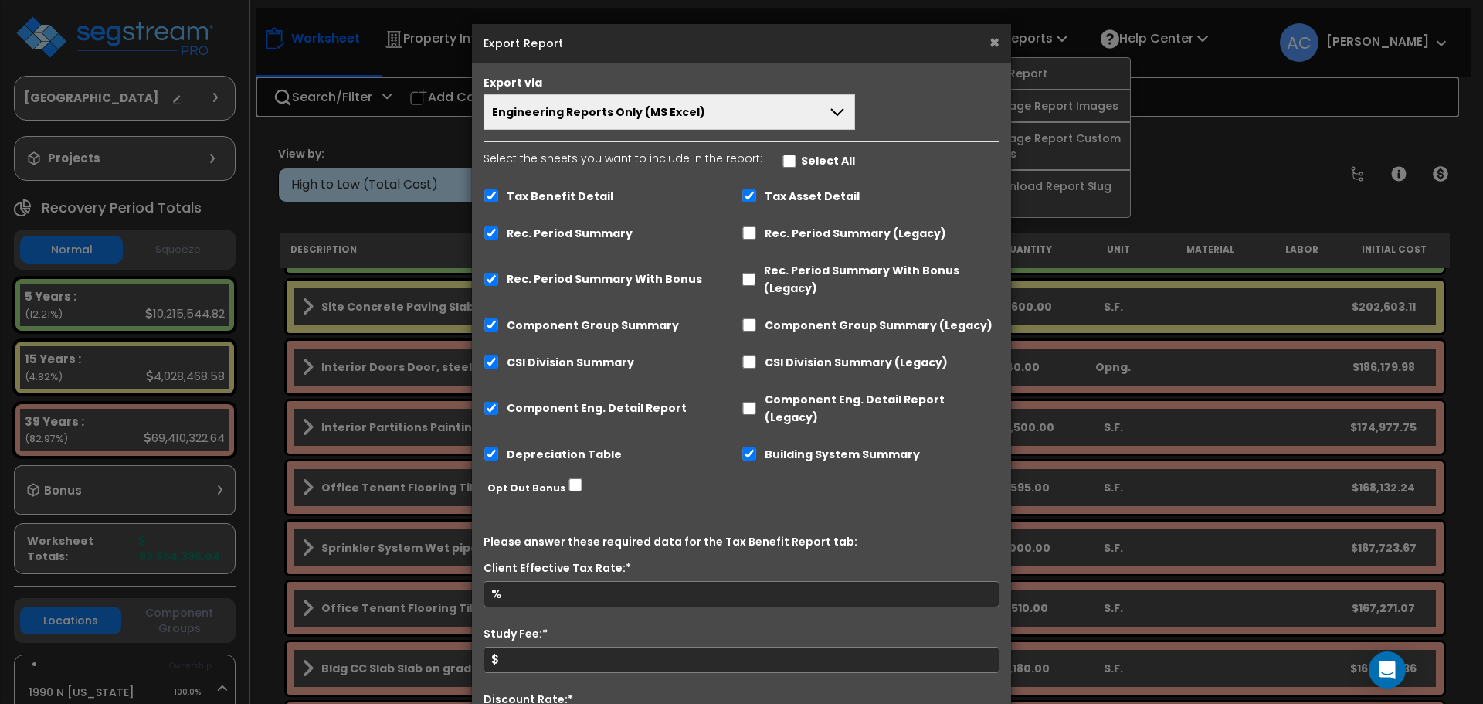
click at [996, 42] on button "×" at bounding box center [994, 42] width 10 height 16
